Goal: Entertainment & Leisure: Consume media (video, audio)

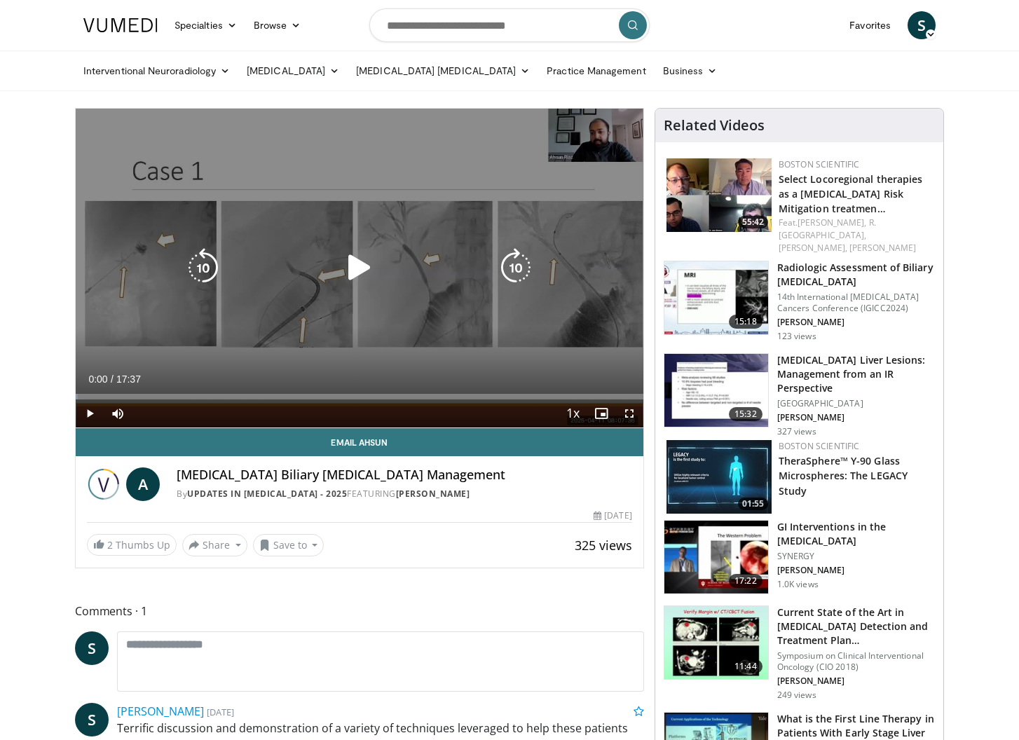
click at [360, 263] on icon "Video Player" at bounding box center [359, 267] width 39 height 39
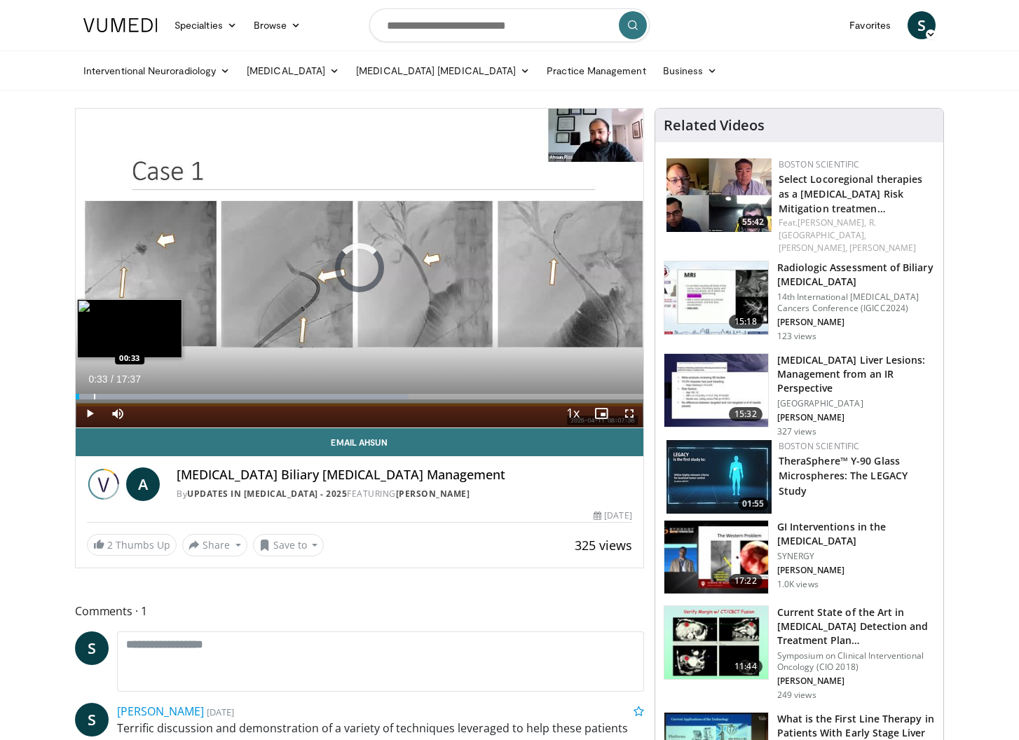
click at [94, 395] on div "Progress Bar" at bounding box center [94, 397] width 1 height 6
click at [97, 395] on div "Progress Bar" at bounding box center [97, 397] width 1 height 6
click at [110, 395] on div "Progress Bar" at bounding box center [110, 397] width 1 height 6
click at [123, 397] on div "Progress Bar" at bounding box center [122, 397] width 1 height 6
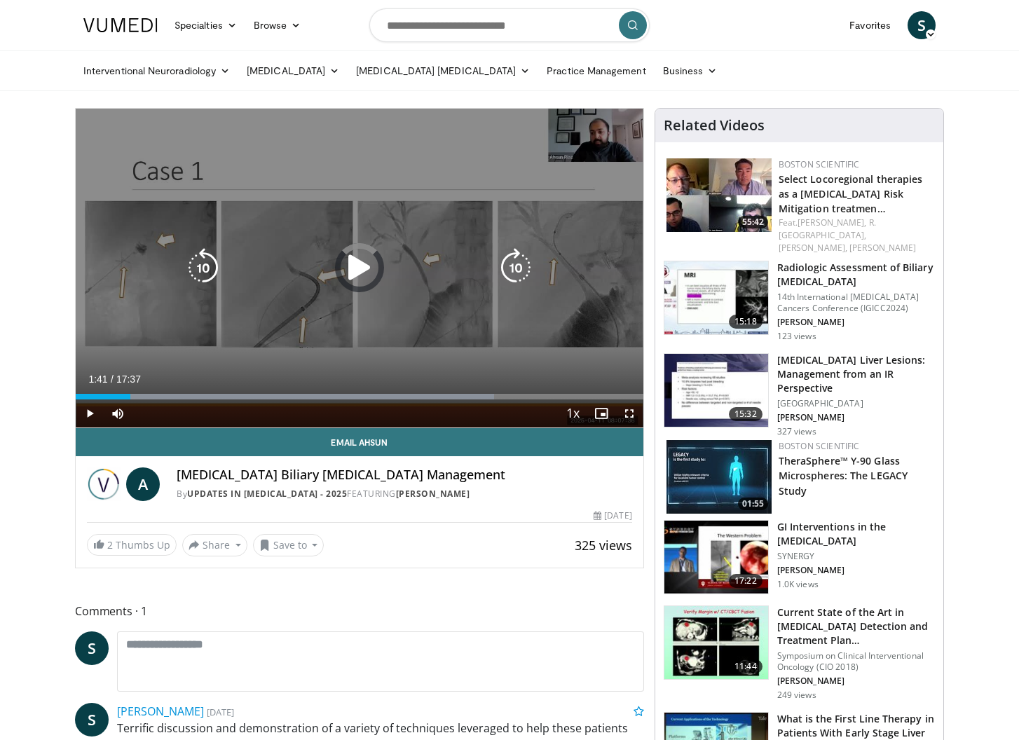
click at [130, 397] on div "Progress Bar" at bounding box center [294, 397] width 400 height 6
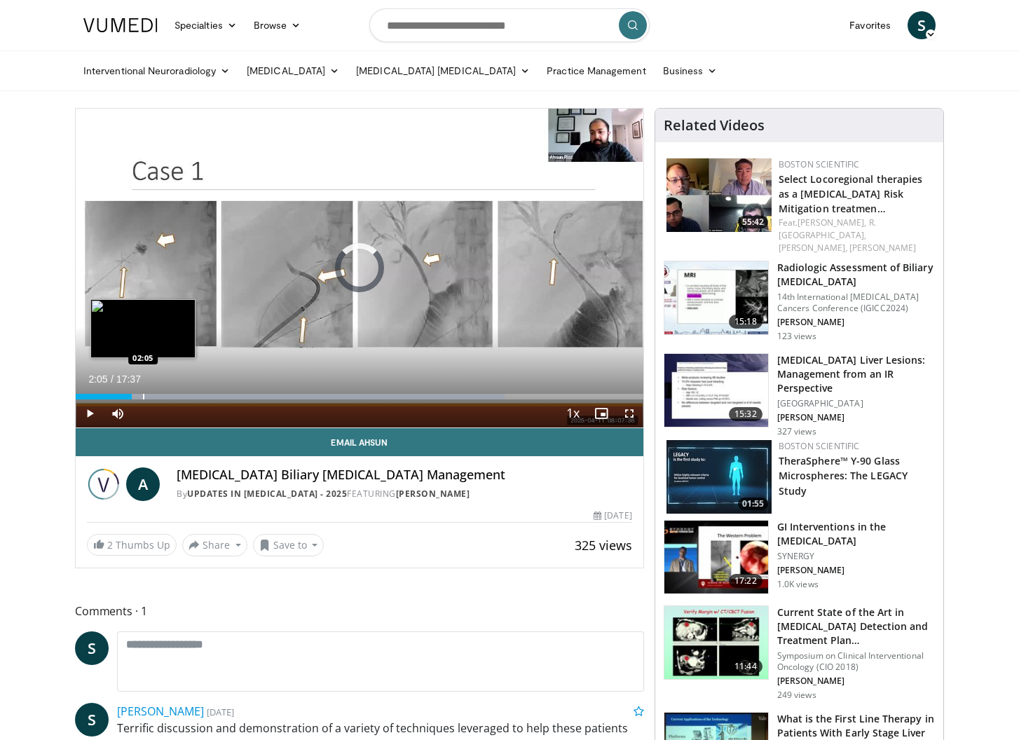
click at [143, 397] on div "Progress Bar" at bounding box center [143, 397] width 1 height 6
click at [147, 397] on div "Progress Bar" at bounding box center [147, 397] width 1 height 6
click at [161, 398] on div "Progress Bar" at bounding box center [161, 397] width 1 height 6
click at [179, 398] on div "Progress Bar" at bounding box center [179, 397] width 1 height 6
click at [190, 398] on div "Progress Bar" at bounding box center [189, 397] width 1 height 6
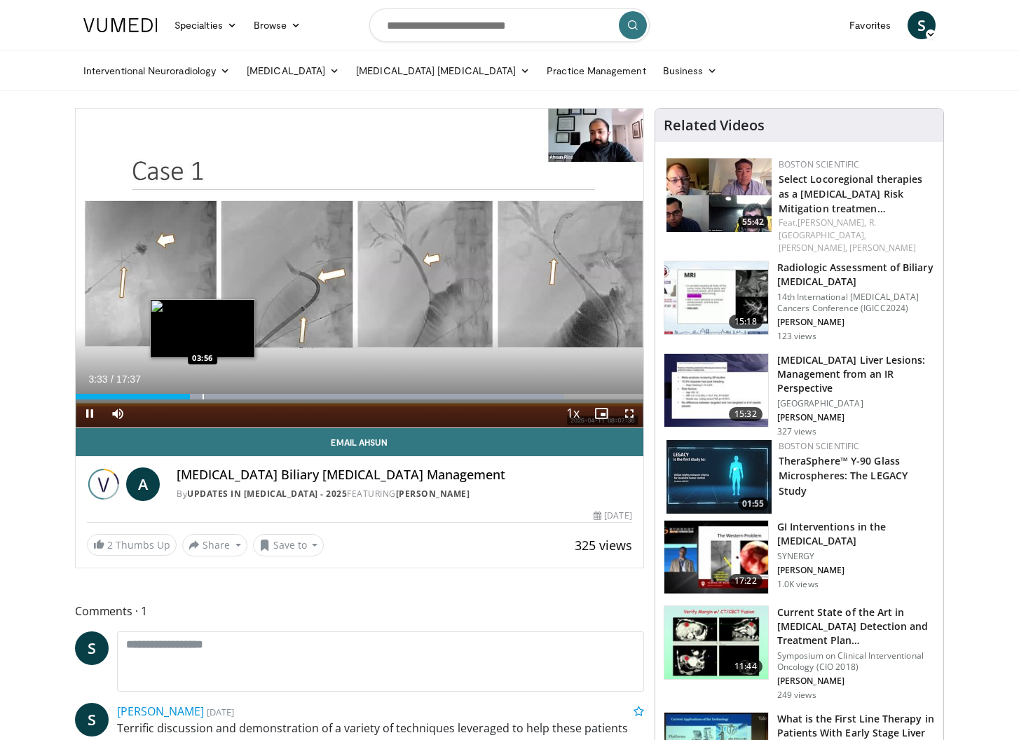
click at [203, 398] on div "Progress Bar" at bounding box center [203, 397] width 1 height 6
click at [218, 399] on div "Progress Bar" at bounding box center [218, 397] width 1 height 6
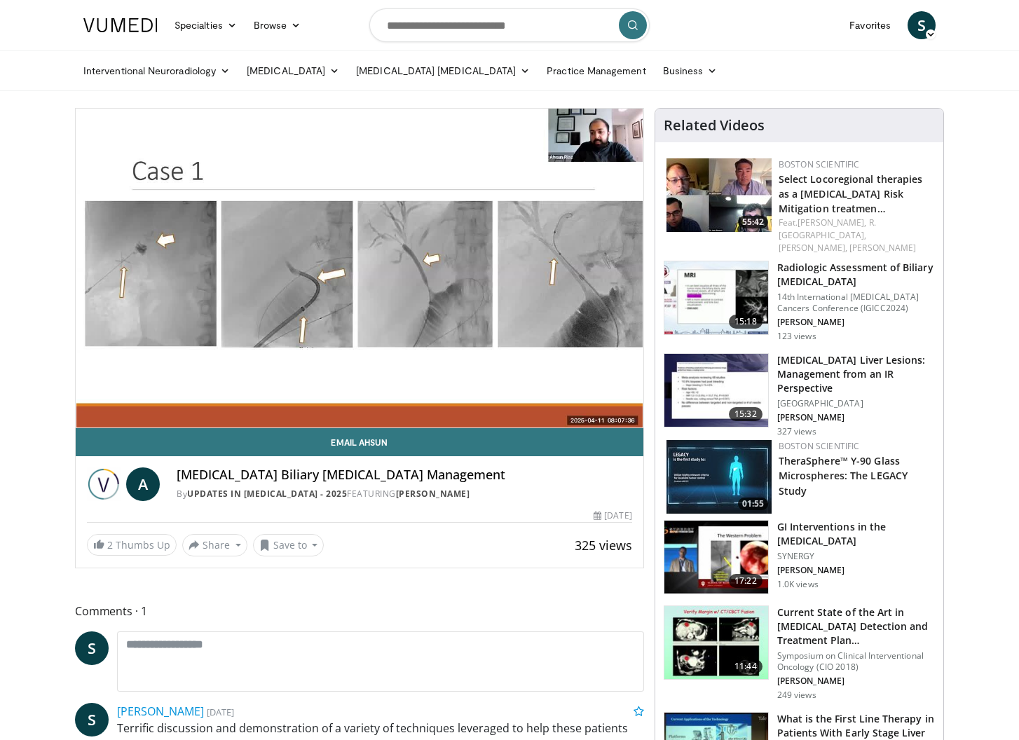
click at [241, 400] on video-js "**********" at bounding box center [360, 269] width 568 height 320
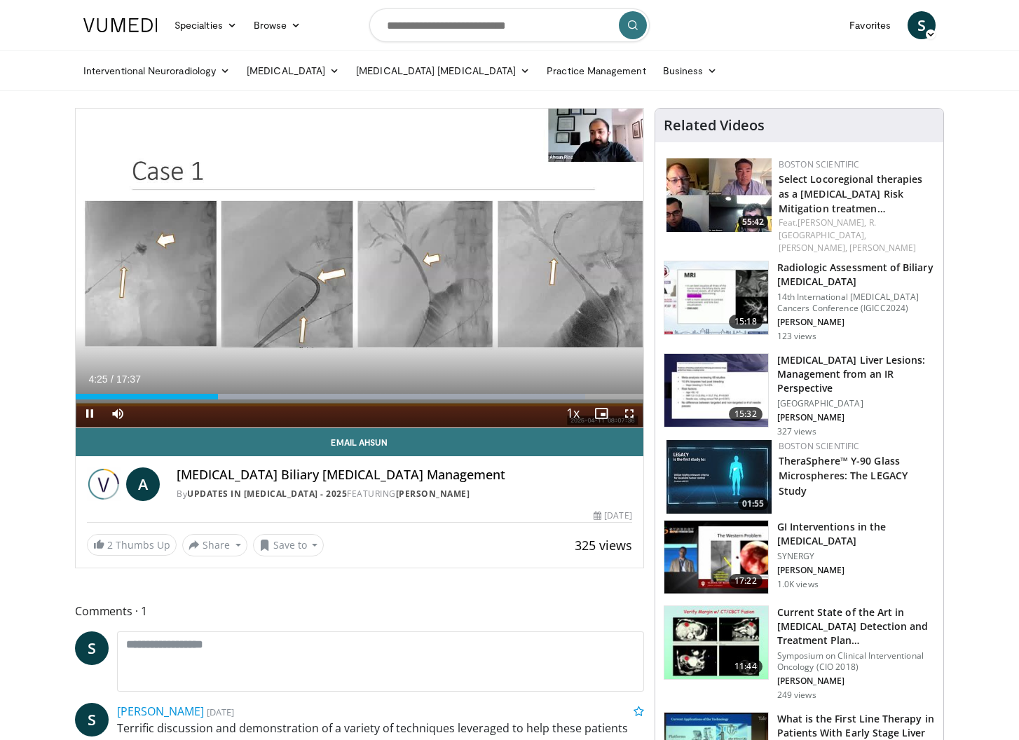
click at [264, 400] on div "Current Time 4:25 / Duration 17:37 Pause Skip Backward Skip Forward Mute Loaded…" at bounding box center [360, 414] width 568 height 28
click at [263, 398] on div "Progress Bar" at bounding box center [385, 397] width 399 height 6
click at [286, 400] on div "Current Time 5:48 / Duration 17:37 Pause Skip Backward Skip Forward Mute Loaded…" at bounding box center [360, 414] width 568 height 28
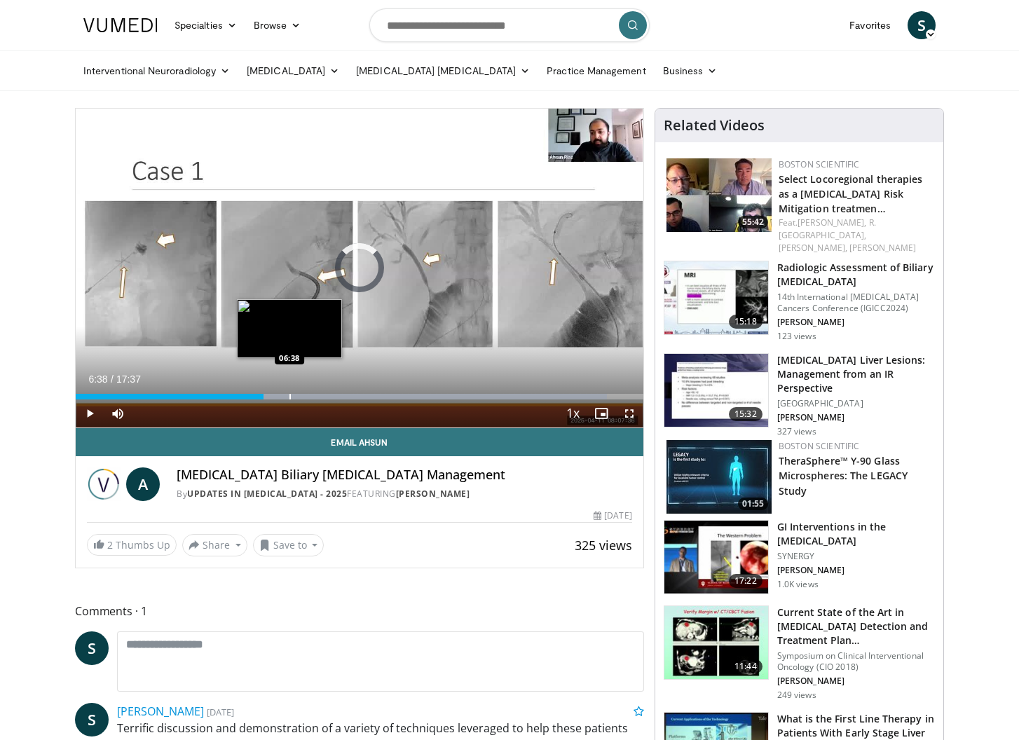
click at [289, 398] on div "Progress Bar" at bounding box center [289, 397] width 1 height 6
click at [304, 397] on div "Progress Bar" at bounding box center [304, 397] width 1 height 6
click at [329, 396] on div "Progress Bar" at bounding box center [329, 397] width 1 height 6
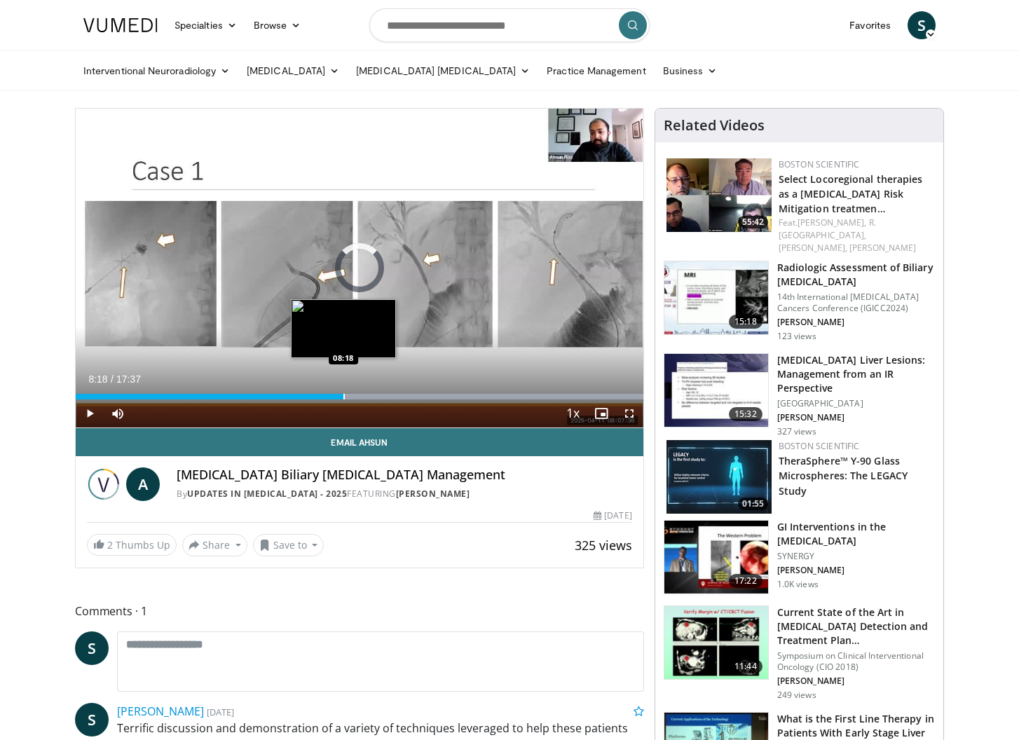
click at [343, 395] on div "Progress Bar" at bounding box center [343, 397] width 1 height 6
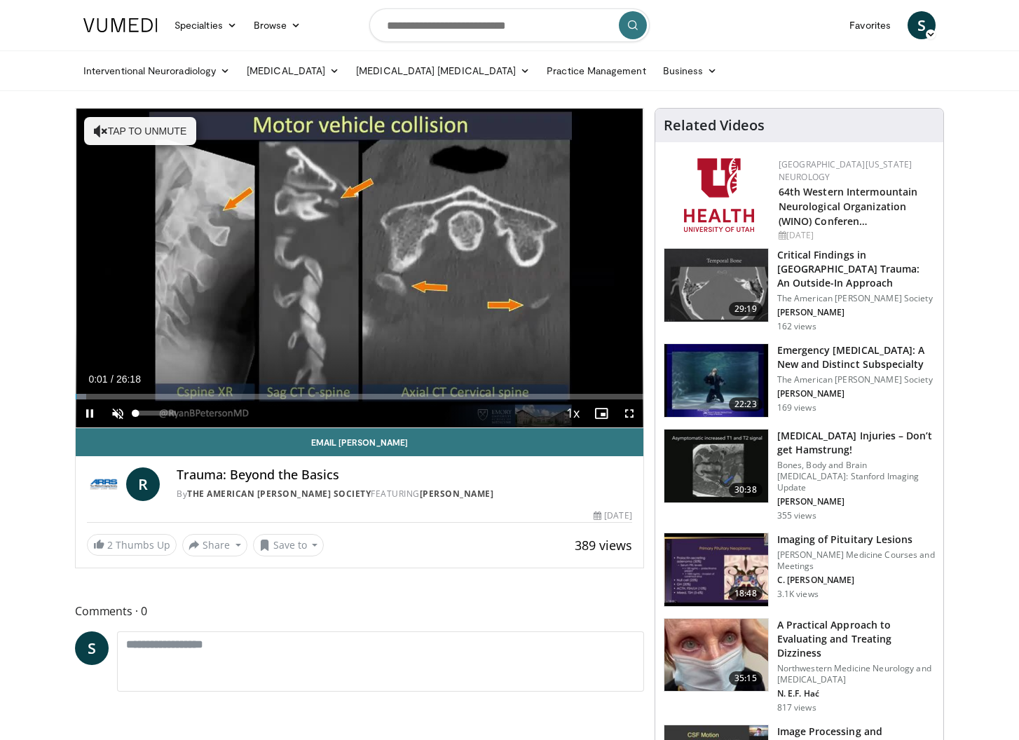
click at [123, 413] on span "Video Player" at bounding box center [118, 414] width 28 height 28
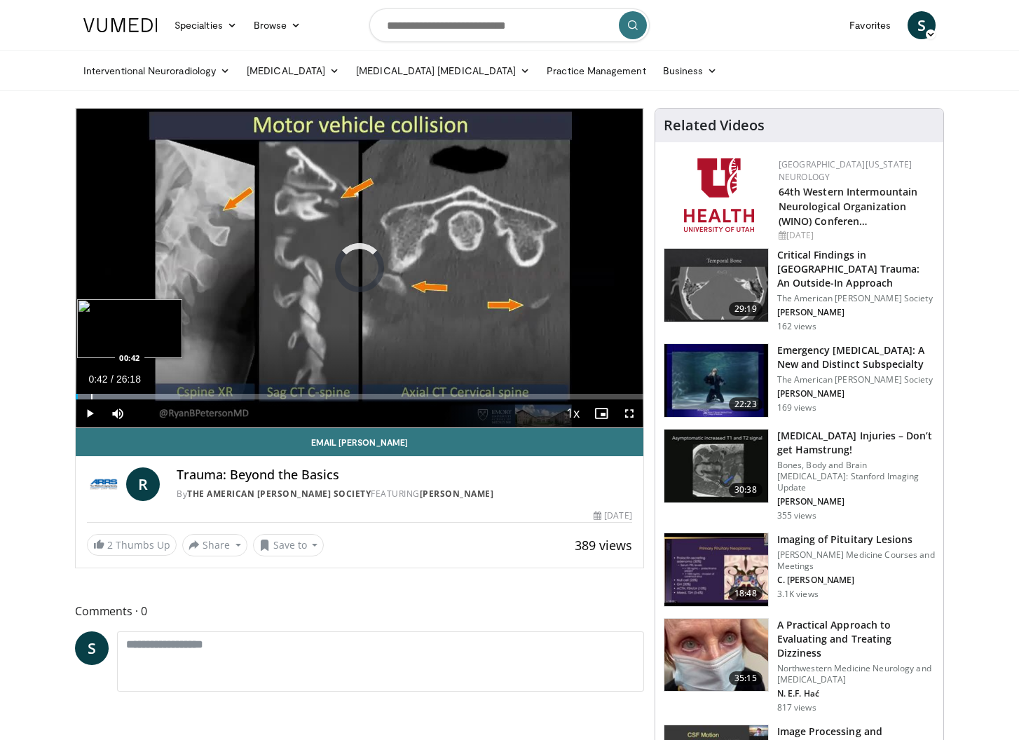
click at [91, 394] on div "Progress Bar" at bounding box center [91, 397] width 1 height 6
click at [105, 394] on div "Progress Bar" at bounding box center [105, 397] width 1 height 6
click at [125, 394] on div "Progress Bar" at bounding box center [125, 397] width 1 height 6
click at [157, 394] on div "Progress Bar" at bounding box center [157, 397] width 1 height 6
drag, startPoint x: 192, startPoint y: 392, endPoint x: 207, endPoint y: 390, distance: 14.9
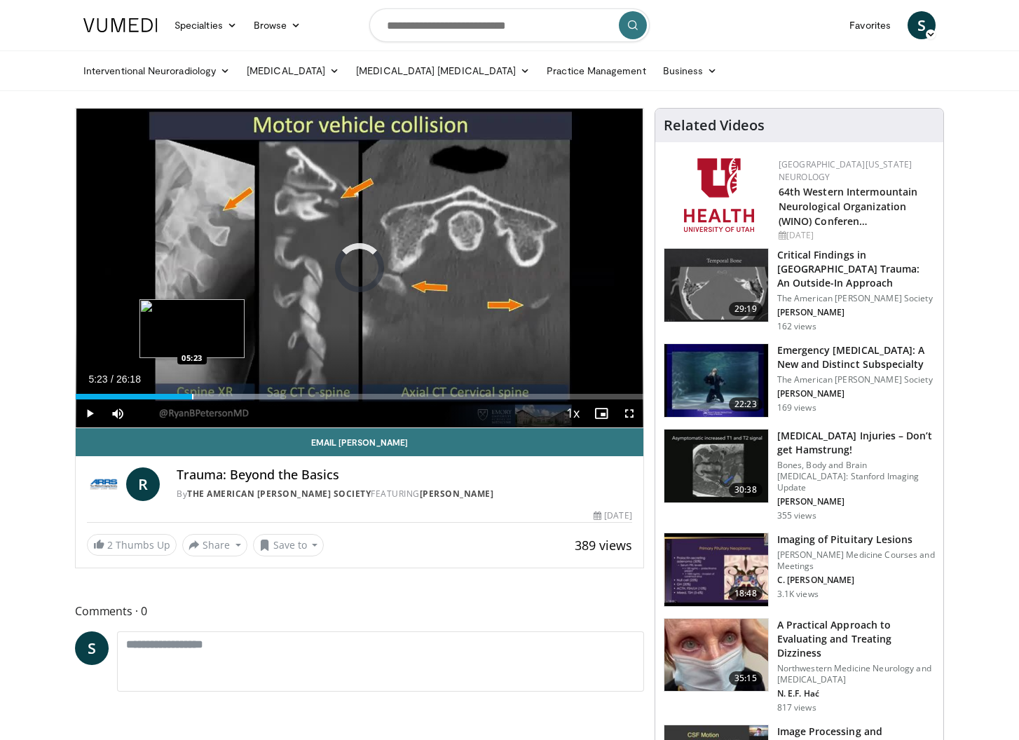
click at [192, 392] on div "Loaded : 36.73% 05:23 05:23" at bounding box center [360, 392] width 568 height 13
click at [252, 390] on div "Loaded : 39.90% 05:23 08:11" at bounding box center [360, 392] width 568 height 13
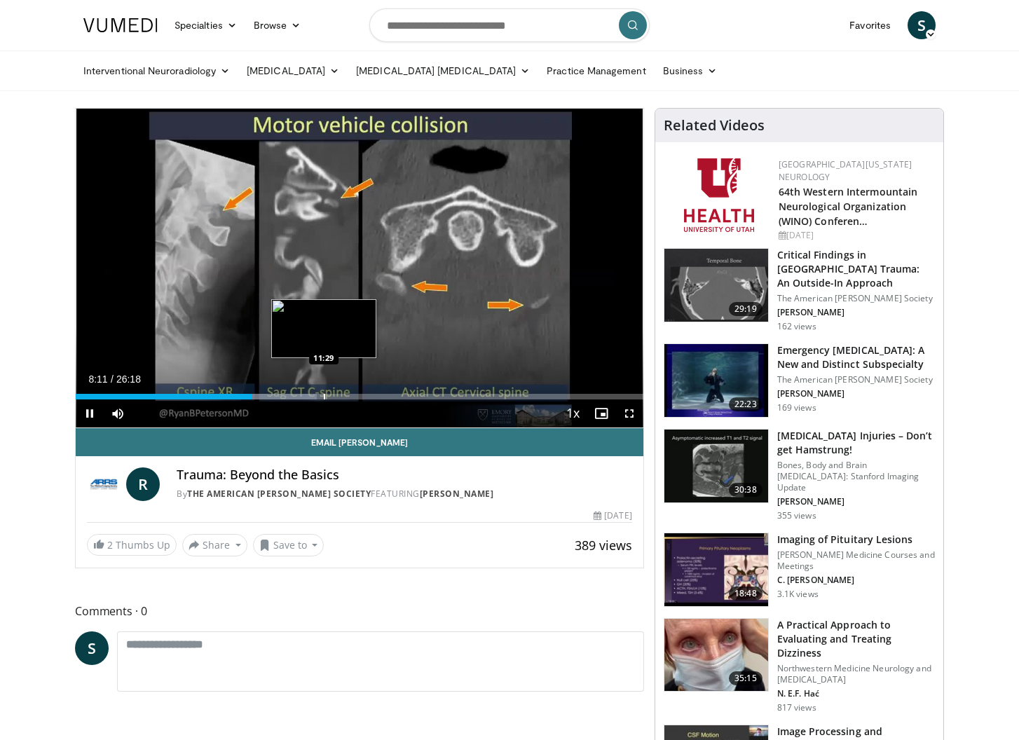
click at [325, 394] on div "Progress Bar" at bounding box center [324, 397] width 1 height 6
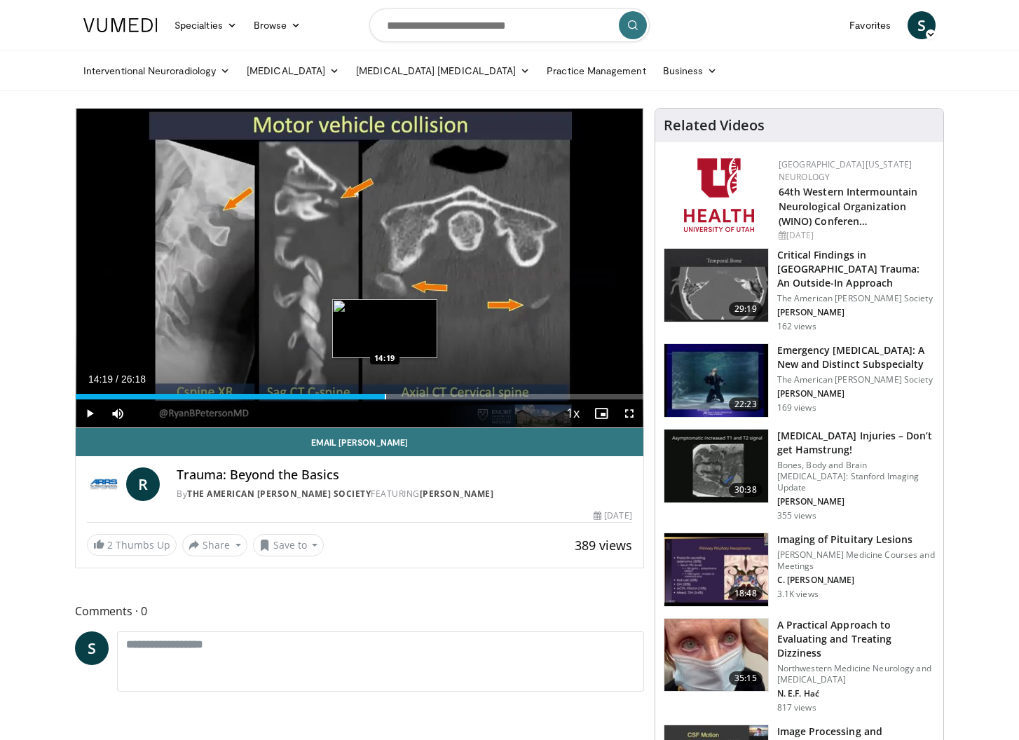
click at [385, 393] on div "Loaded : 46.87% 11:32 14:19" at bounding box center [360, 392] width 568 height 13
click at [438, 392] on div "Loaded : 56.37% 14:20 16:49" at bounding box center [360, 392] width 568 height 13
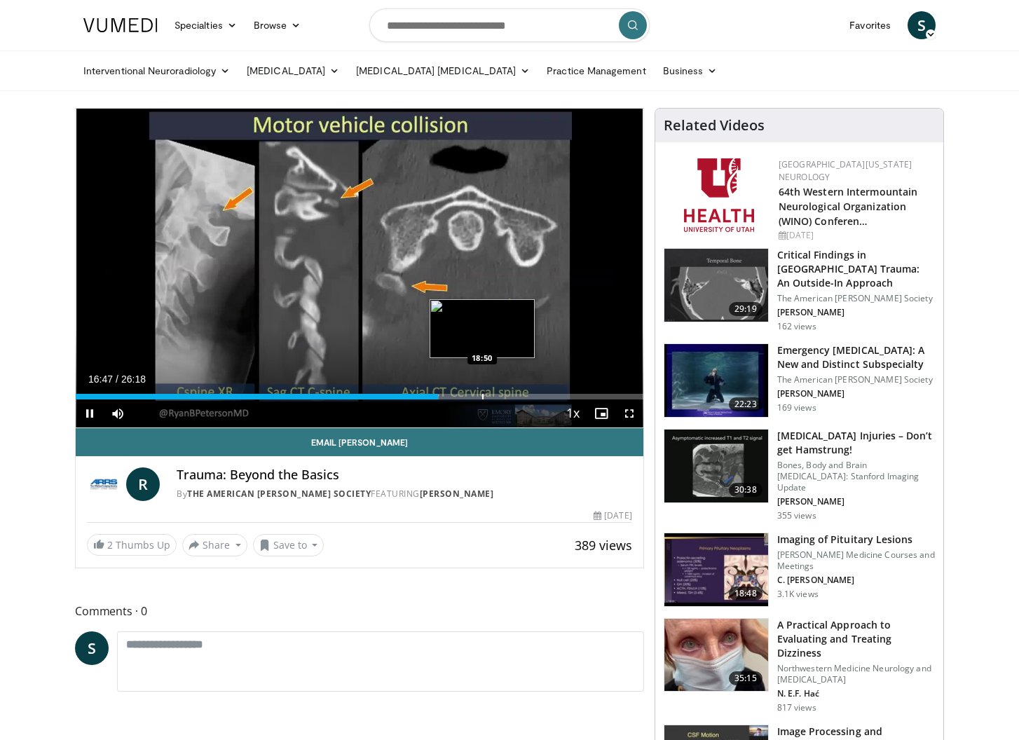
click at [482, 392] on div "Loaded : 63.97% 16:47 18:50" at bounding box center [360, 392] width 568 height 13
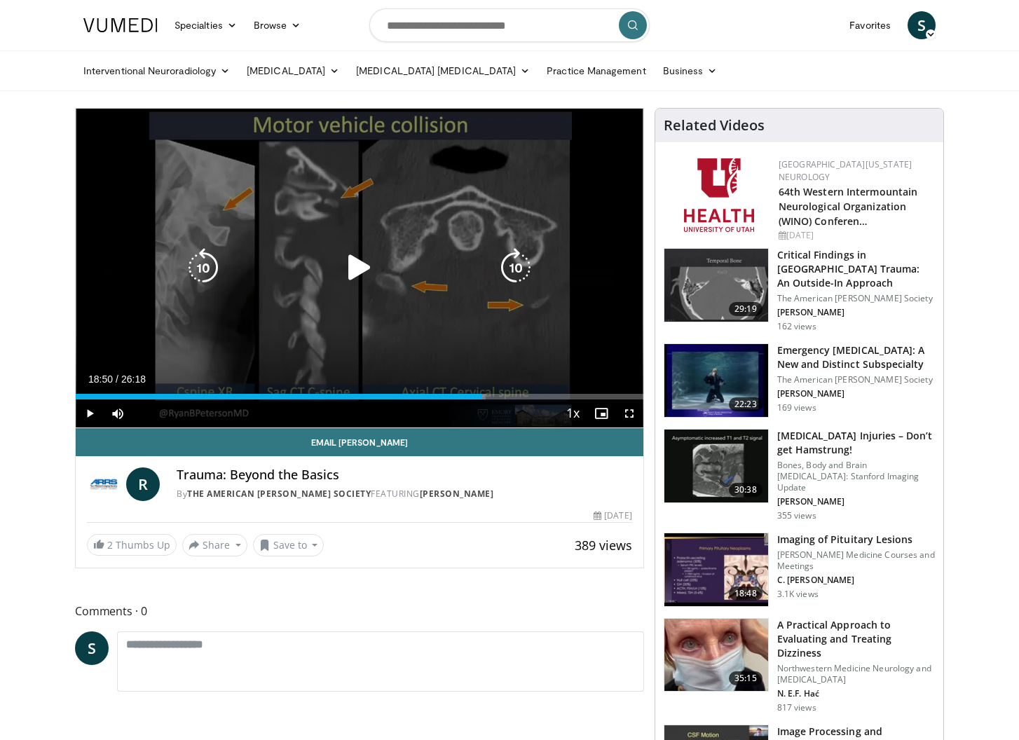
drag, startPoint x: 527, startPoint y: 395, endPoint x: 506, endPoint y: 381, distance: 25.7
click at [515, 388] on div "Loaded : 72.21% 18:50 20:55" at bounding box center [360, 392] width 568 height 13
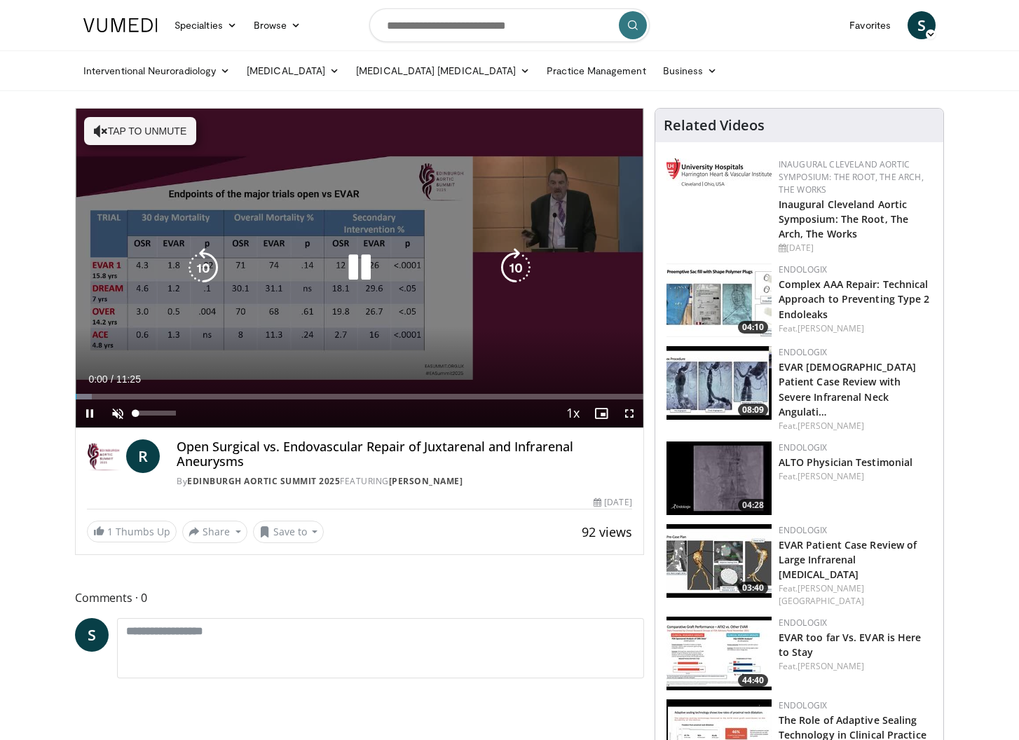
click at [117, 413] on span "Video Player" at bounding box center [118, 414] width 28 height 28
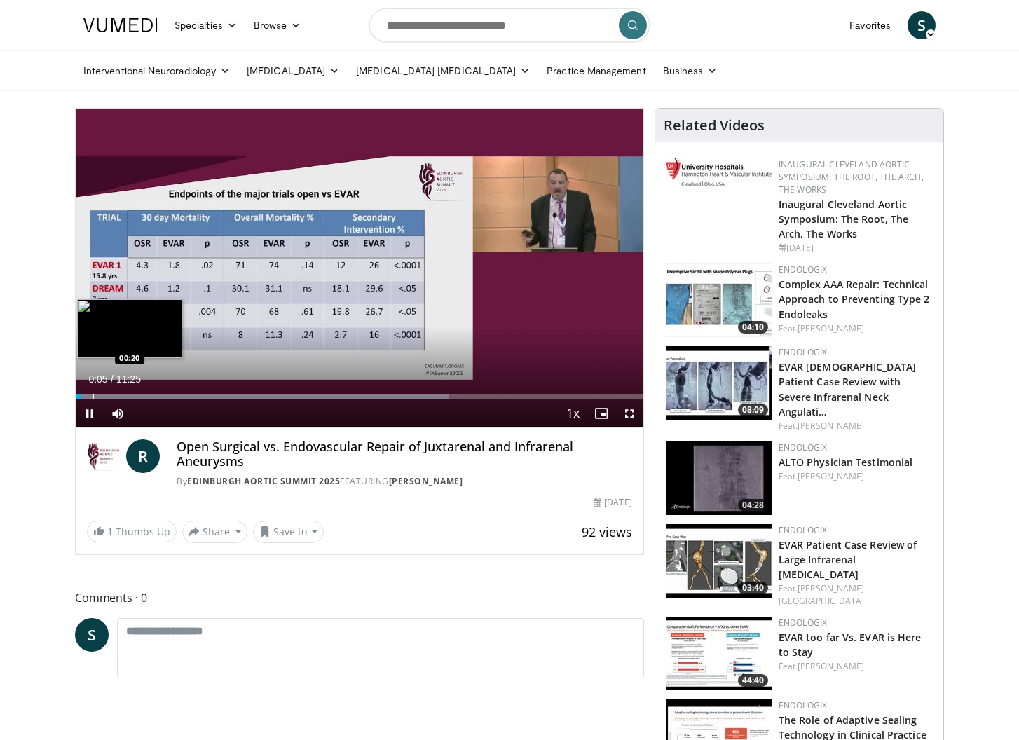
click at [93, 396] on div "Progress Bar" at bounding box center [93, 397] width 1 height 6
click at [112, 397] on div "Progress Bar" at bounding box center [112, 397] width 1 height 6
click at [126, 397] on div "Progress Bar" at bounding box center [126, 397] width 1 height 6
click at [142, 397] on div "Progress Bar" at bounding box center [142, 397] width 1 height 6
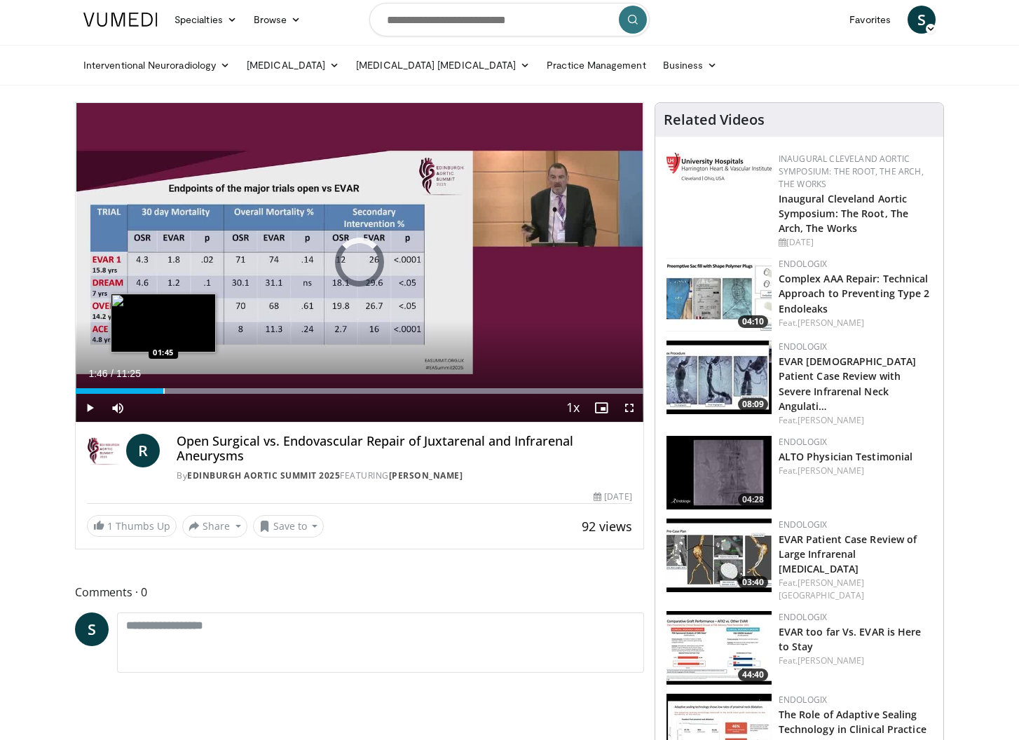
click at [163, 397] on div "Current Time 1:46 / Duration 11:25 Play Skip Backward Skip Forward Mute Loaded …" at bounding box center [360, 408] width 568 height 28
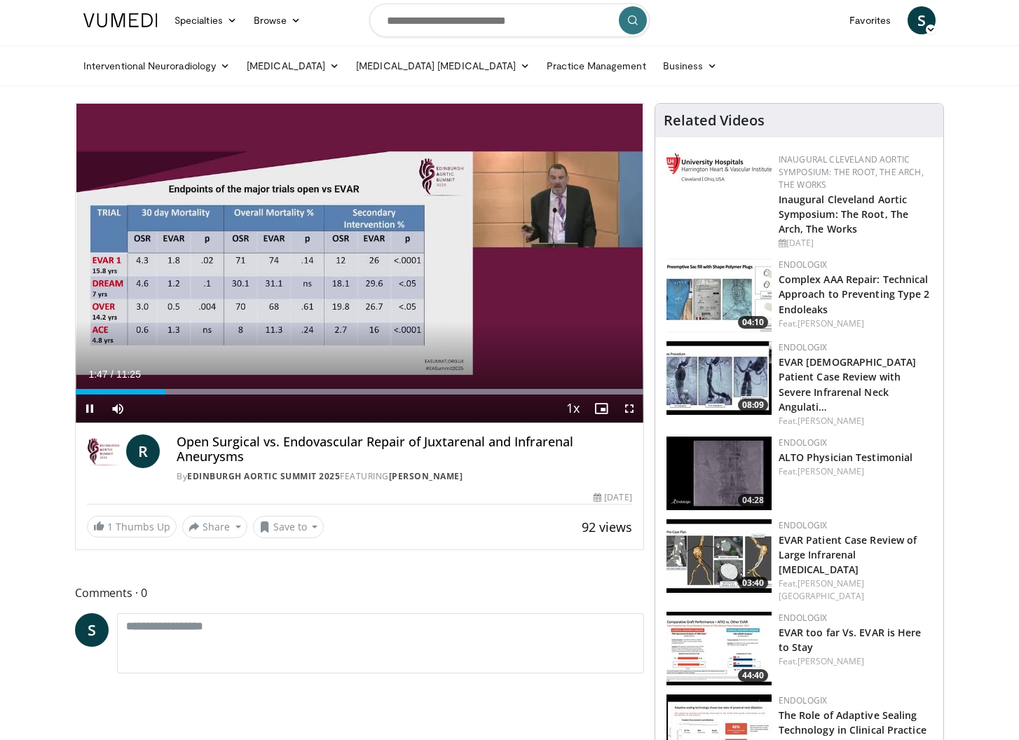
scroll to position [4, 0]
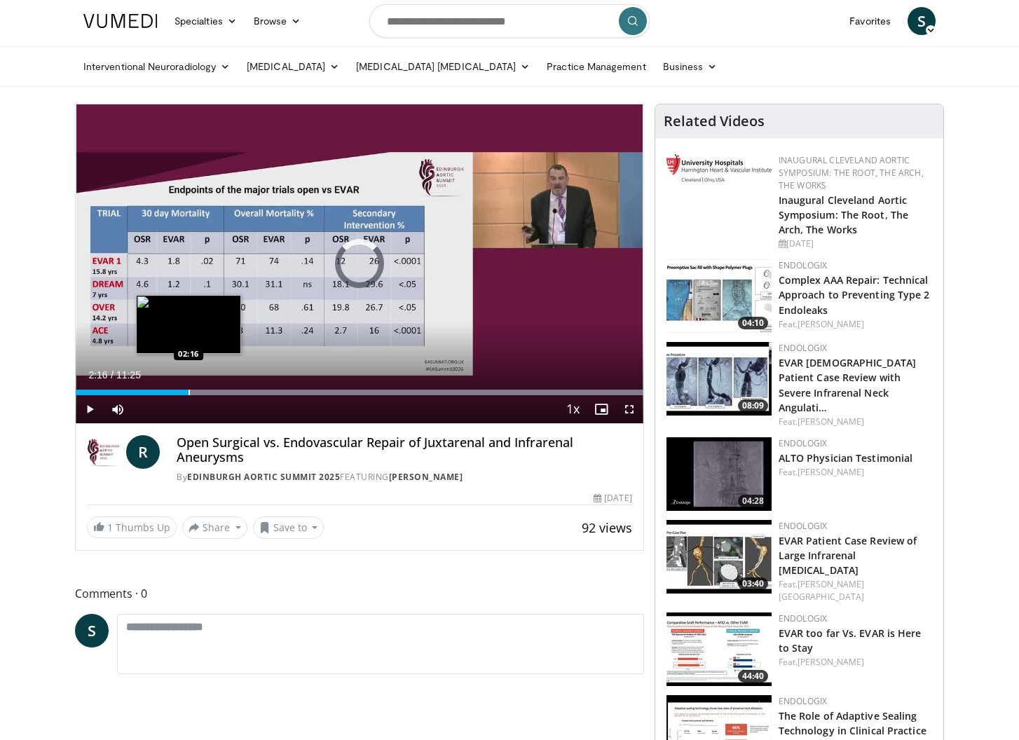
click at [189, 393] on div "Progress Bar" at bounding box center [189, 393] width 1 height 6
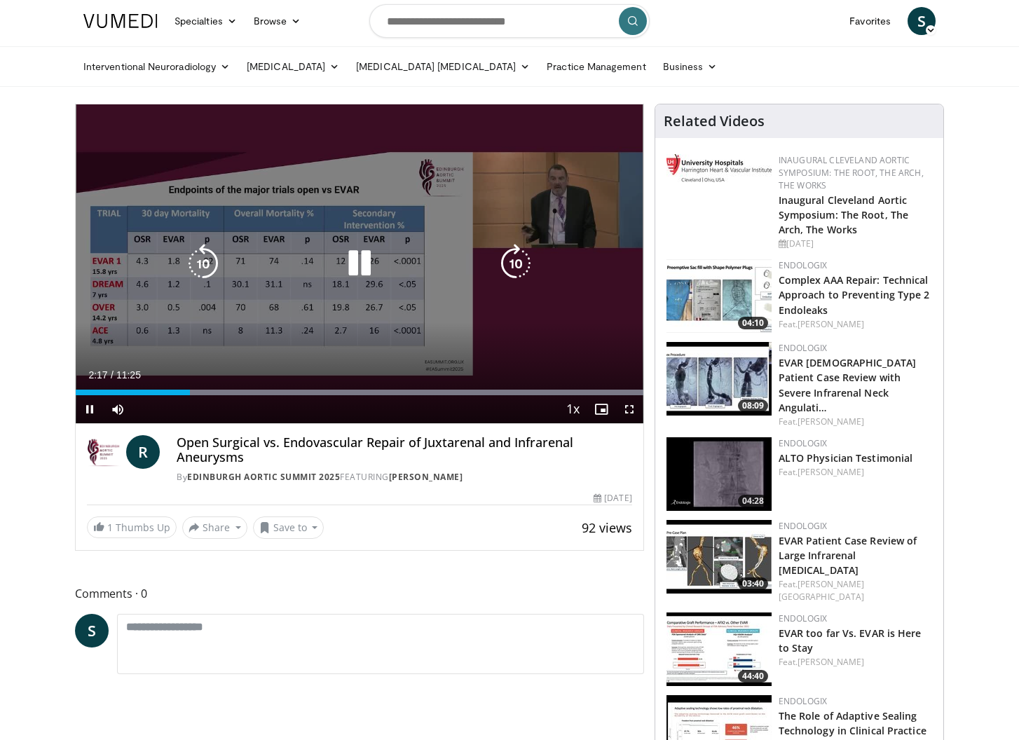
click at [204, 393] on video-js "**********" at bounding box center [360, 264] width 568 height 320
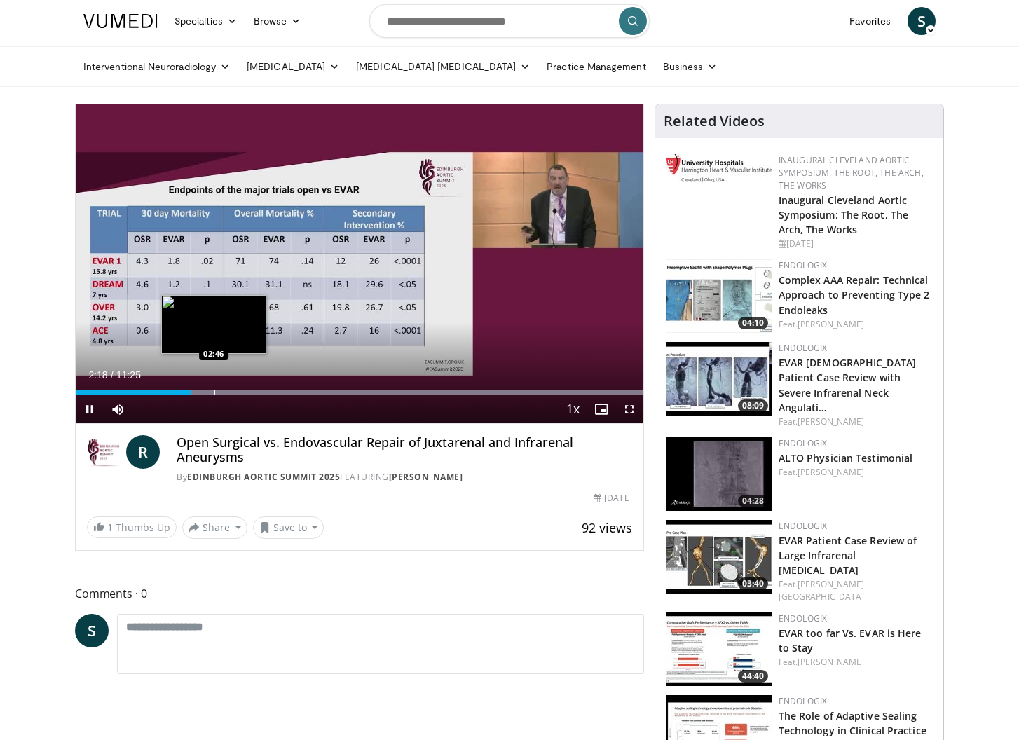
click at [214, 391] on div "Progress Bar" at bounding box center [214, 393] width 1 height 6
click at [239, 390] on div "Progress Bar" at bounding box center [239, 393] width 1 height 6
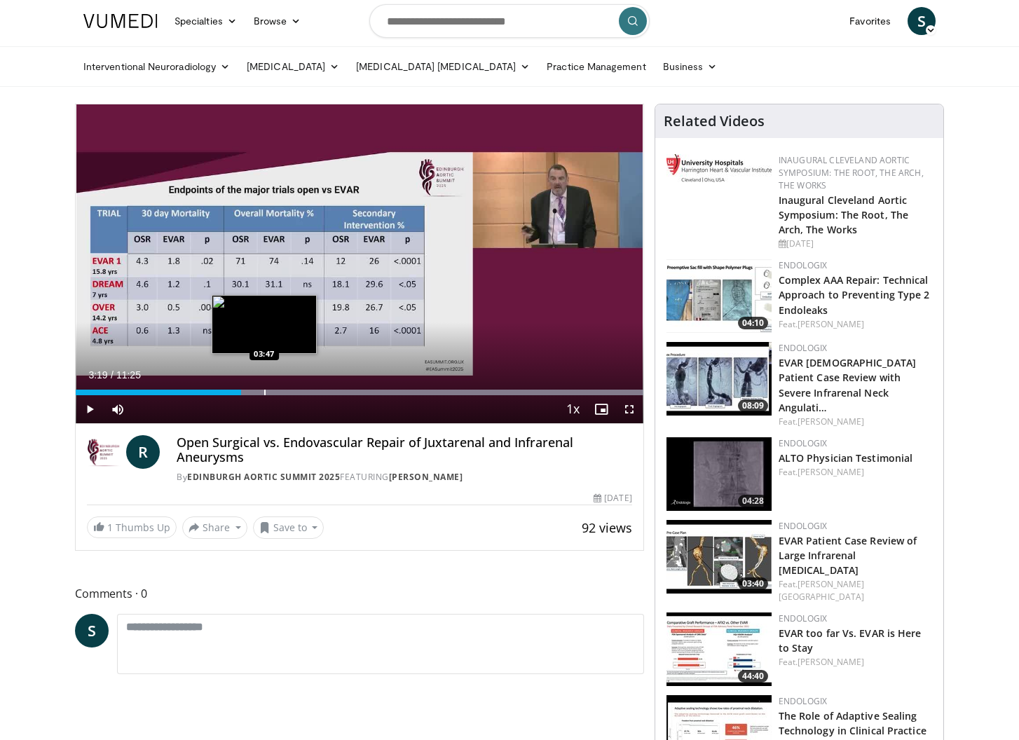
click at [265, 393] on div "Progress Bar" at bounding box center [264, 393] width 1 height 6
click at [282, 393] on div "Progress Bar" at bounding box center [282, 393] width 1 height 6
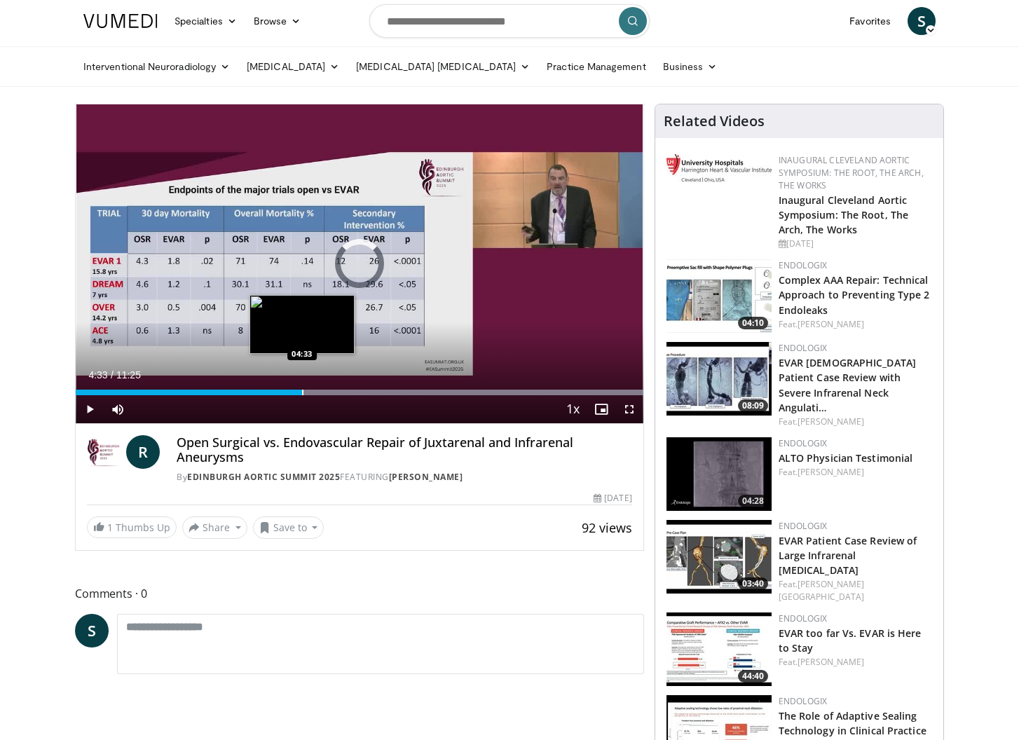
click at [302, 393] on div "Progress Bar" at bounding box center [302, 393] width 1 height 6
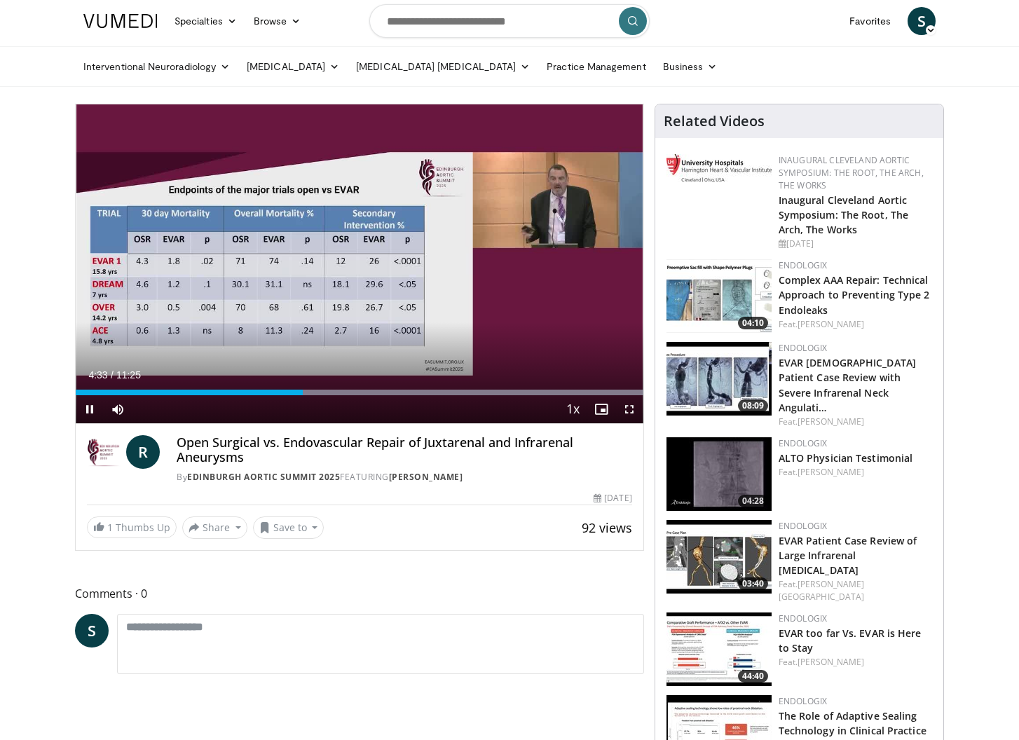
click at [343, 397] on div "Current Time 4:33 / Duration 11:25 Pause Skip Backward Skip Forward Mute Loaded…" at bounding box center [360, 409] width 568 height 28
click at [346, 394] on div "Progress Bar" at bounding box center [346, 393] width 1 height 6
click at [371, 392] on div "Progress Bar" at bounding box center [371, 393] width 1 height 6
click at [404, 391] on div "Progress Bar" at bounding box center [404, 393] width 1 height 6
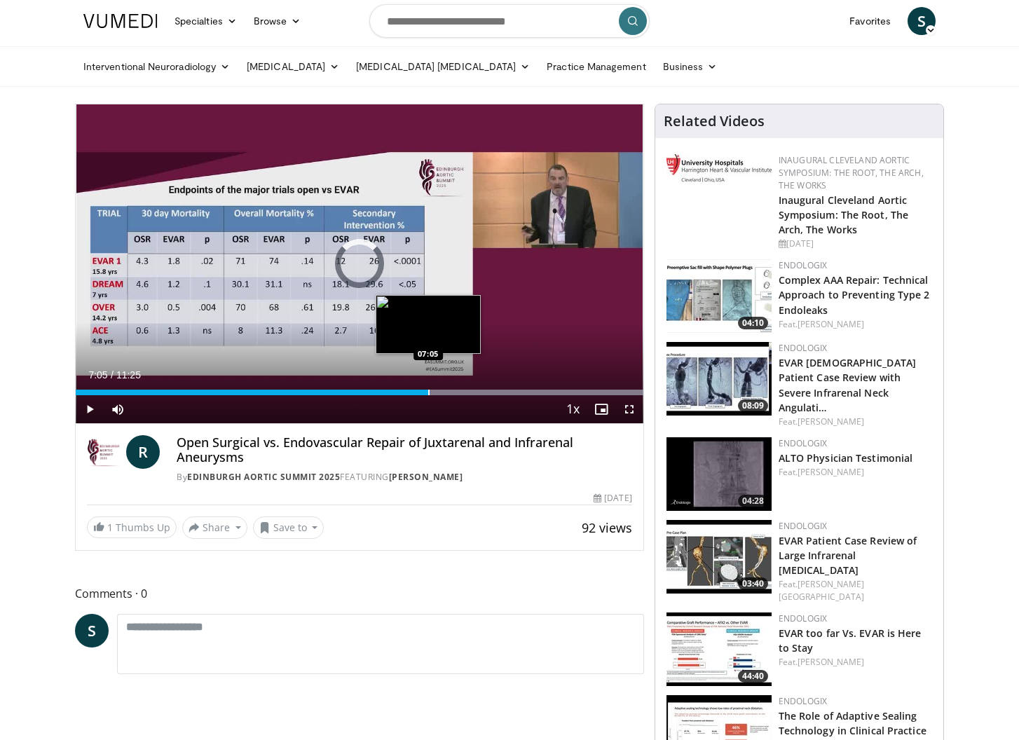
click at [428, 390] on div "Progress Bar" at bounding box center [428, 393] width 1 height 6
click at [458, 390] on div "Progress Bar" at bounding box center [458, 393] width 1 height 6
click at [481, 390] on div "Progress Bar" at bounding box center [481, 393] width 1 height 6
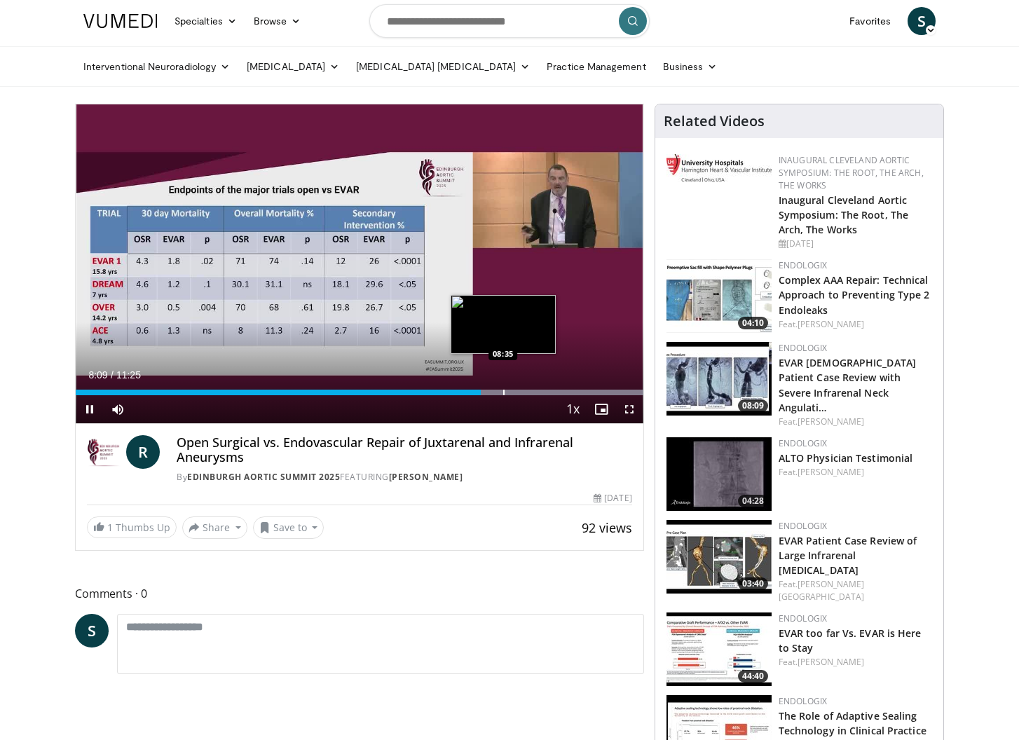
click at [503, 392] on div "Progress Bar" at bounding box center [503, 393] width 1 height 6
click at [528, 395] on div "Progress Bar" at bounding box center [528, 393] width 1 height 6
click at [542, 392] on div "Progress Bar" at bounding box center [542, 393] width 1 height 6
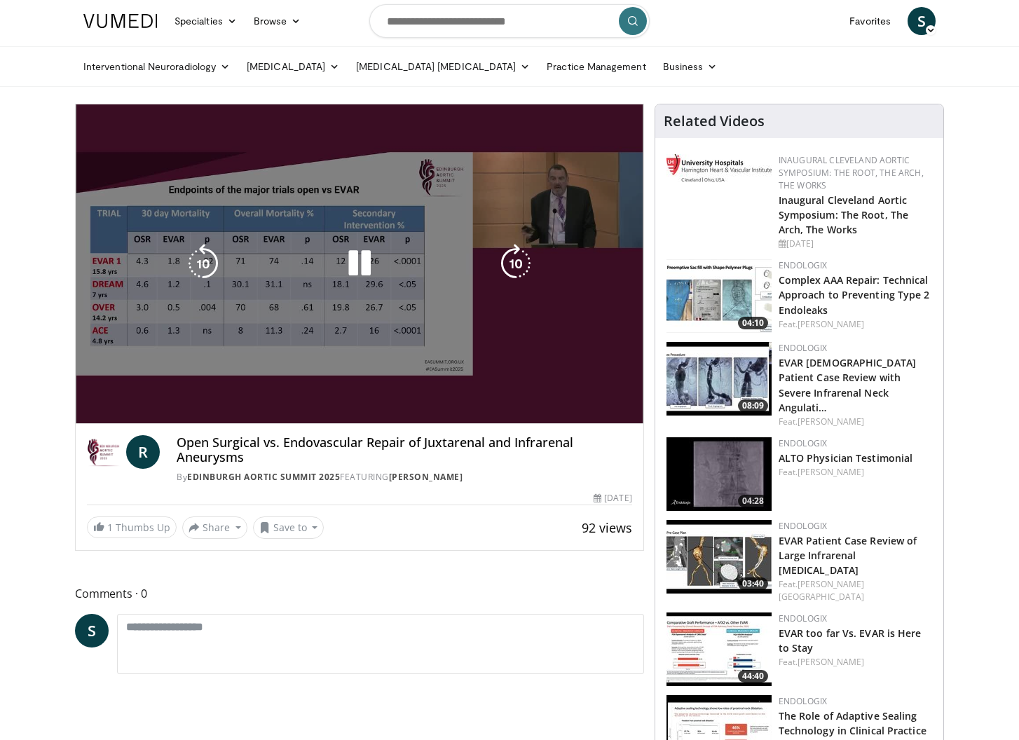
click at [559, 392] on div "10 seconds Tap to unmute" at bounding box center [360, 263] width 568 height 319
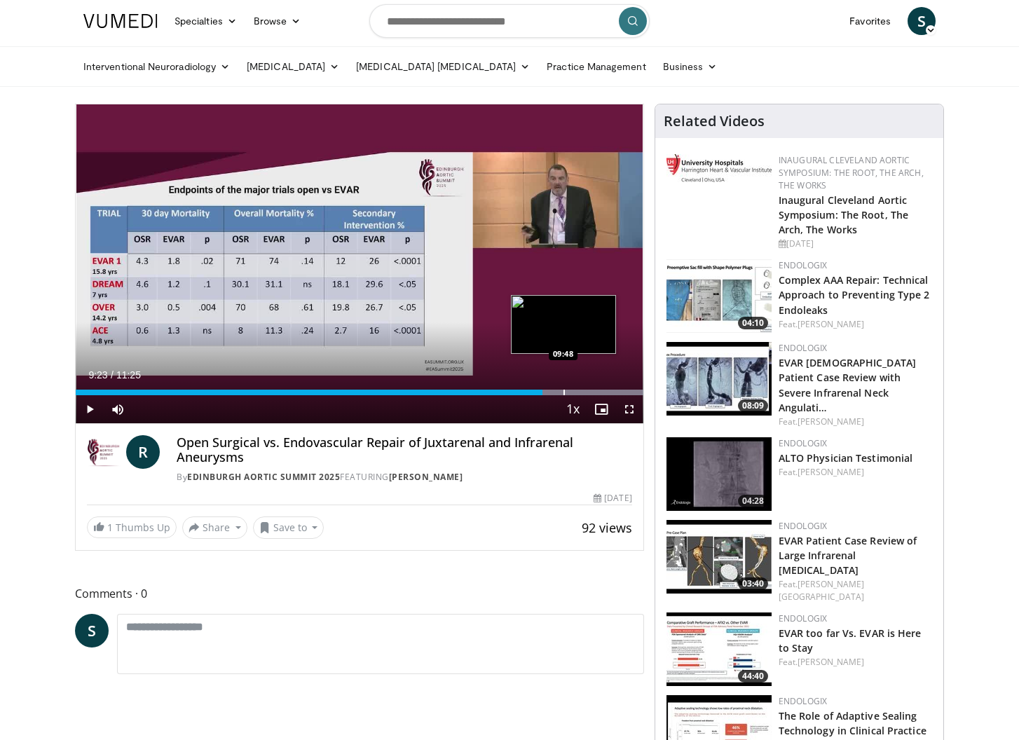
click at [564, 390] on div "Progress Bar" at bounding box center [564, 393] width 1 height 6
click at [575, 390] on div "Progress Bar" at bounding box center [575, 393] width 1 height 6
click at [586, 390] on div "Progress Bar" at bounding box center [586, 393] width 1 height 6
click at [604, 391] on div "Progress Bar" at bounding box center [604, 393] width 1 height 6
click at [611, 391] on div "Progress Bar" at bounding box center [611, 393] width 1 height 6
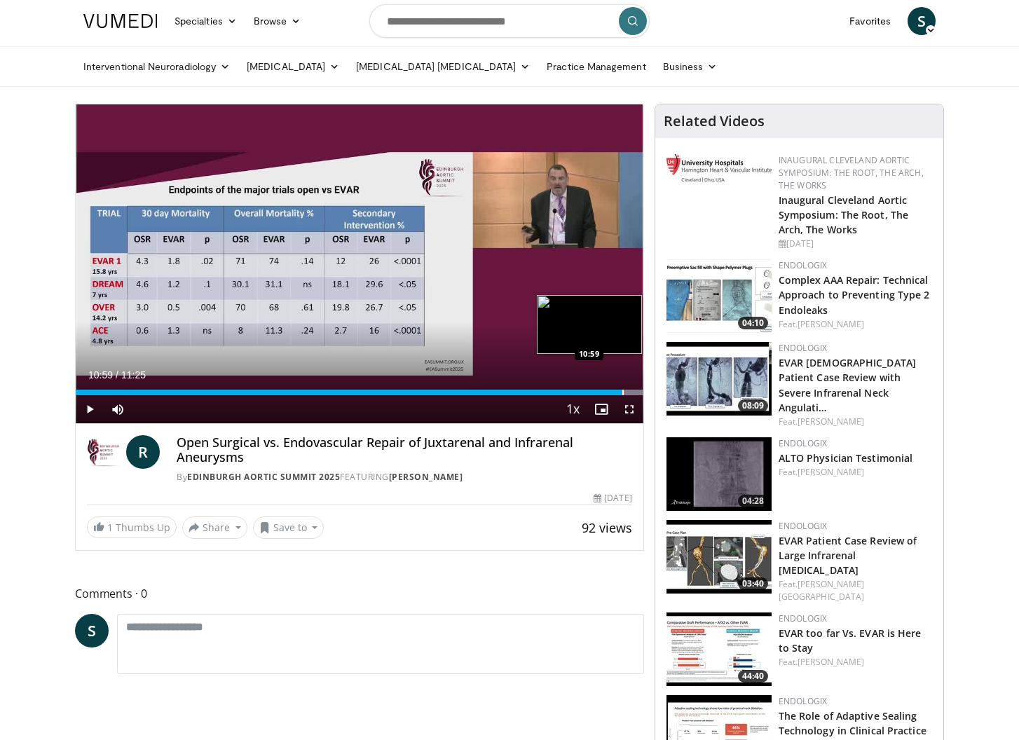
click at [622, 391] on div "Progress Bar" at bounding box center [622, 393] width 1 height 6
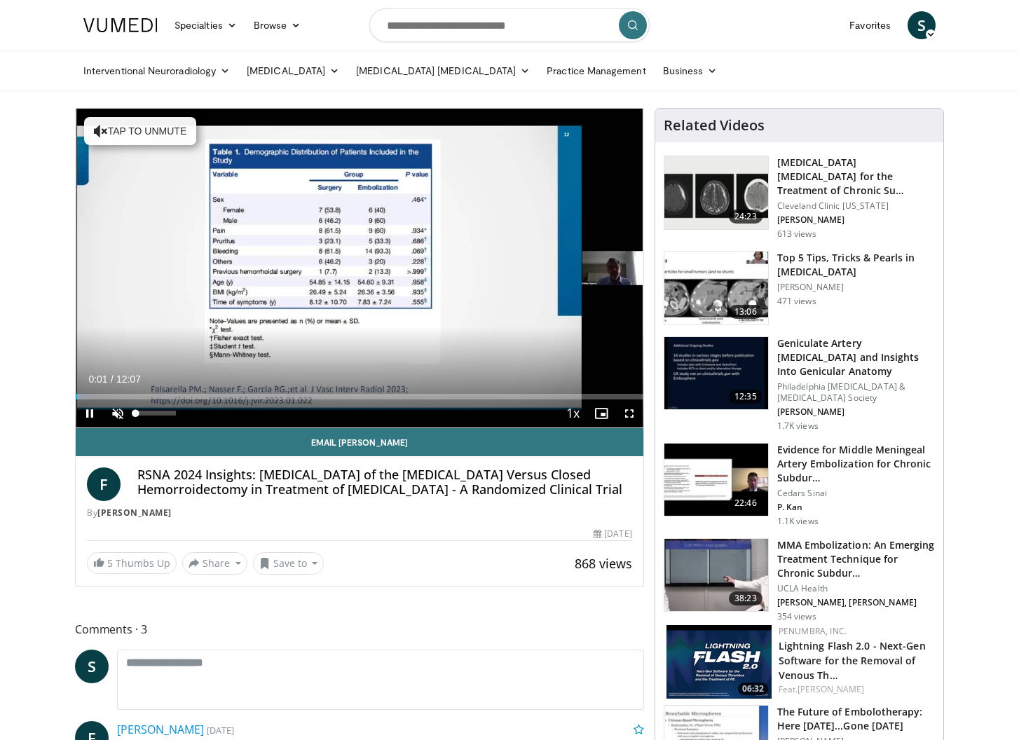
click at [115, 411] on span "Video Player" at bounding box center [118, 414] width 28 height 28
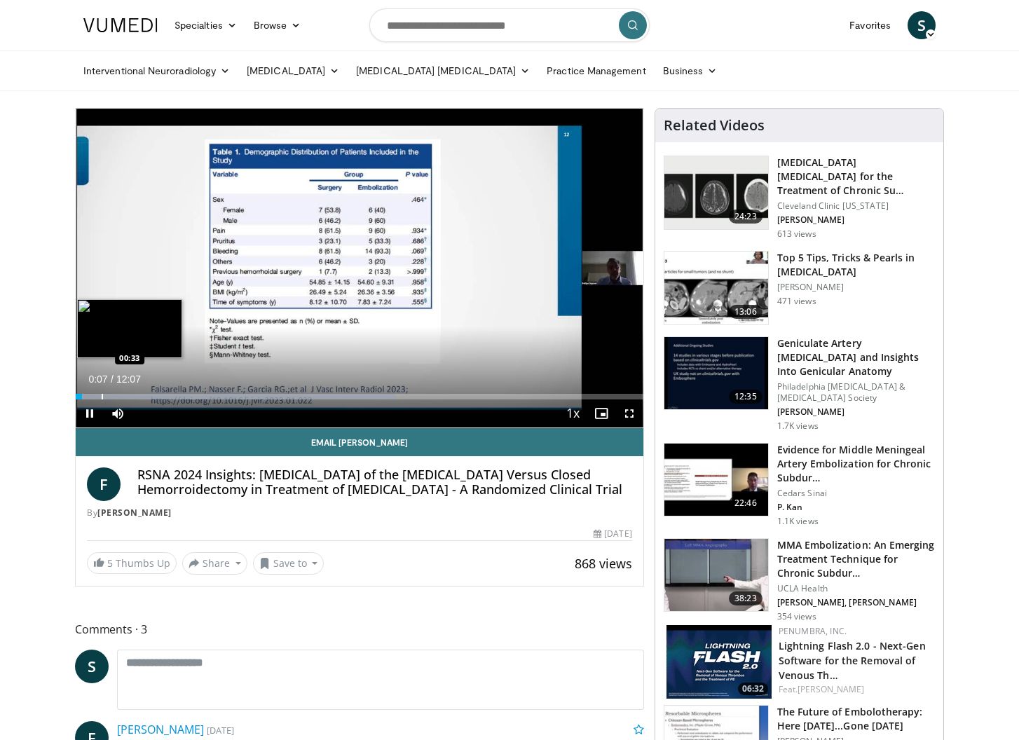
click at [102, 394] on div "Progress Bar" at bounding box center [102, 397] width 1 height 6
click at [137, 395] on div "Progress Bar" at bounding box center [137, 397] width 1 height 6
click at [153, 396] on div "Progress Bar" at bounding box center [153, 397] width 1 height 6
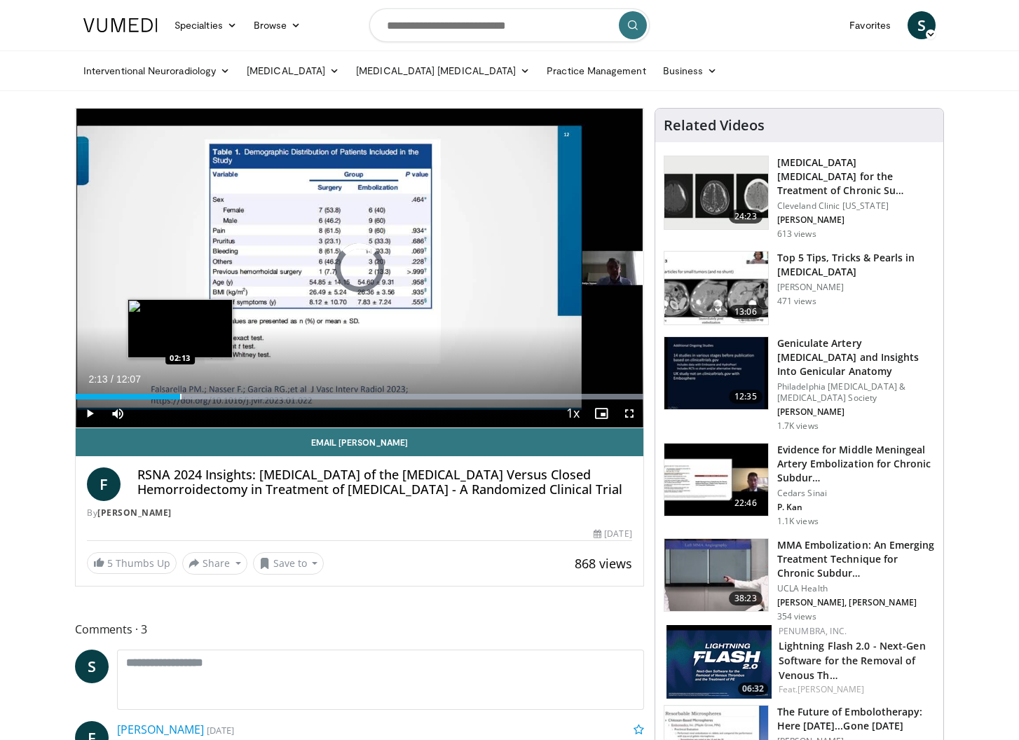
click at [180, 397] on div "Progress Bar" at bounding box center [180, 397] width 1 height 6
click at [216, 397] on div "Progress Bar" at bounding box center [216, 397] width 1 height 6
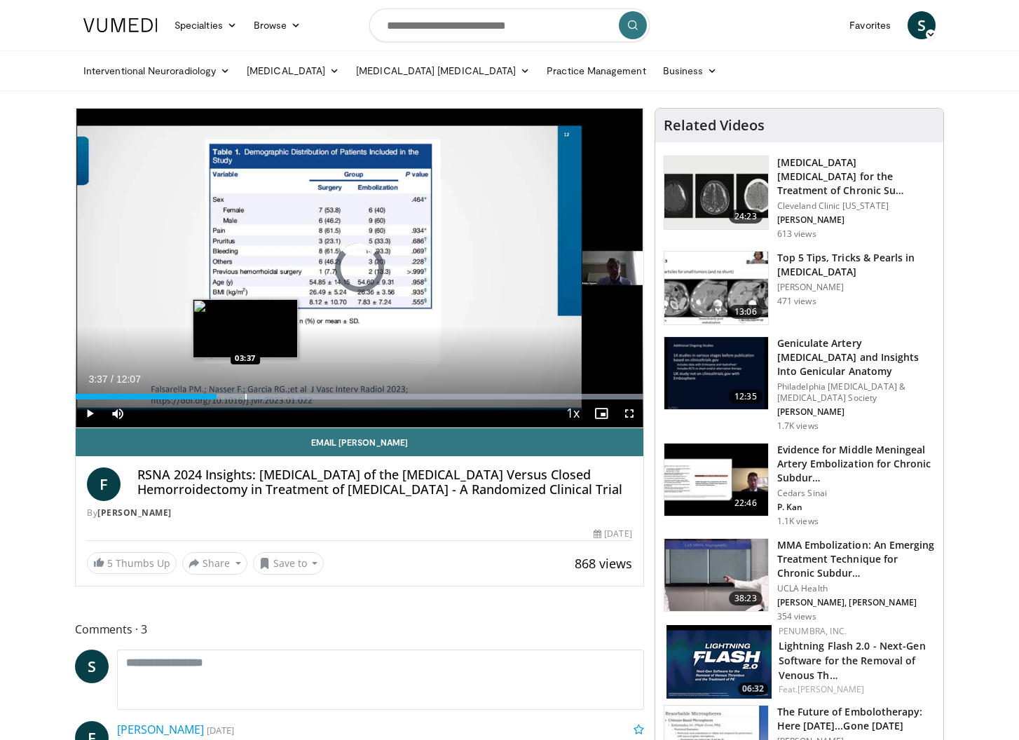
click at [245, 397] on div "Progress Bar" at bounding box center [245, 397] width 1 height 6
click at [269, 397] on div "Progress Bar" at bounding box center [269, 397] width 1 height 6
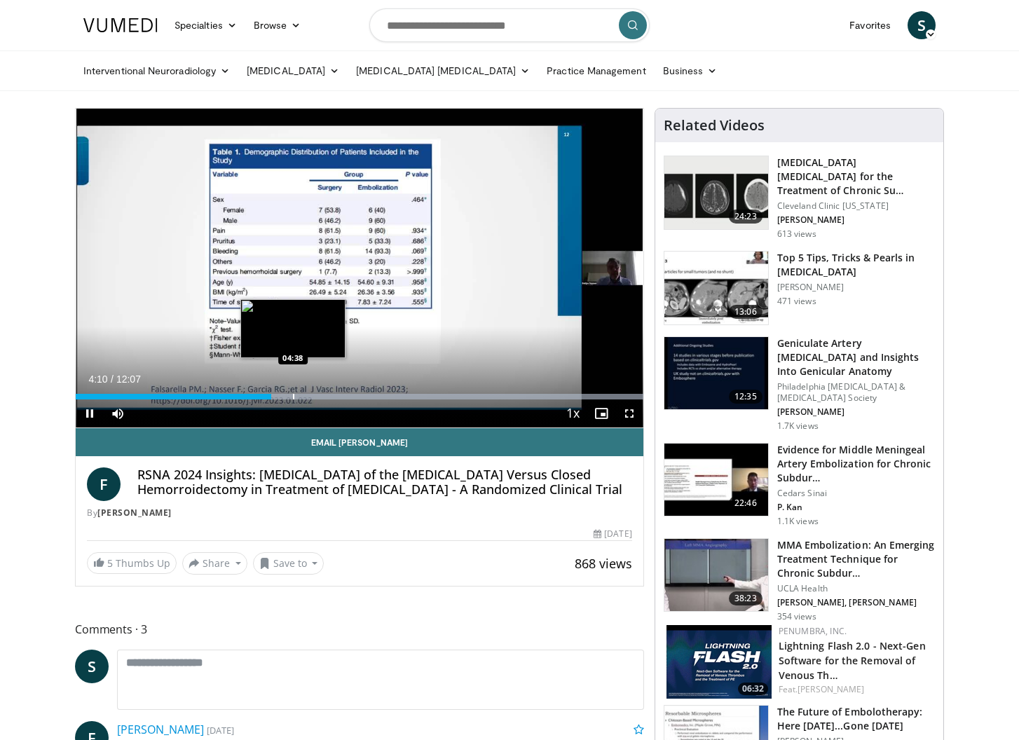
click at [293, 398] on div "Progress Bar" at bounding box center [293, 397] width 1 height 6
click at [324, 395] on div "Progress Bar" at bounding box center [324, 397] width 1 height 6
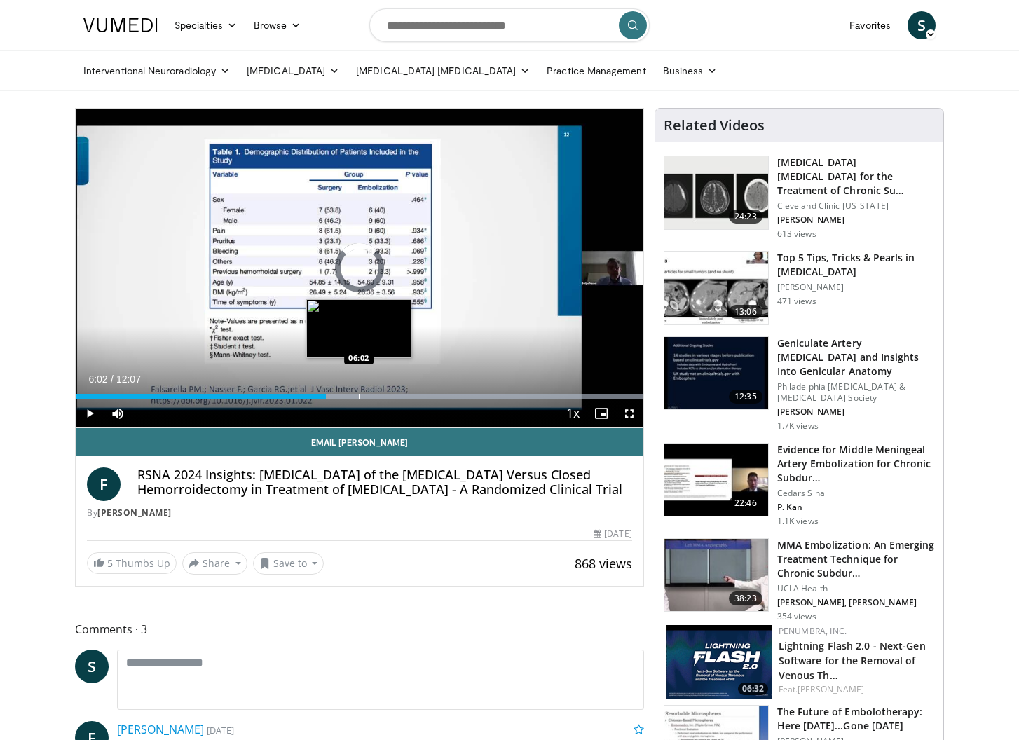
click at [359, 394] on div "Progress Bar" at bounding box center [359, 397] width 1 height 6
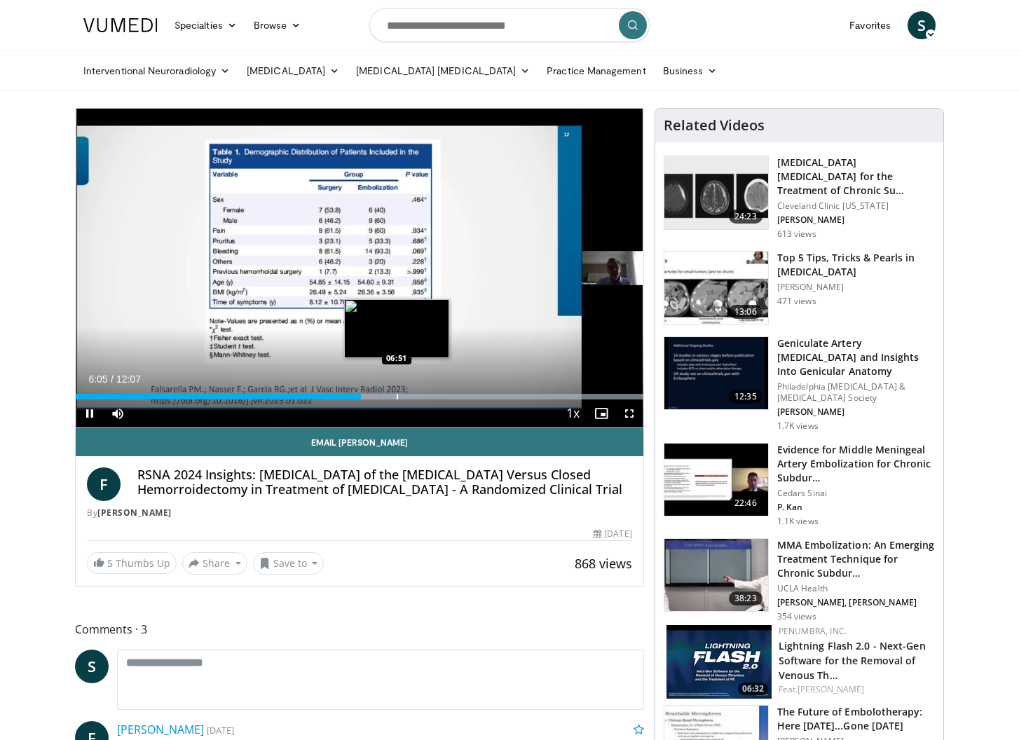
click at [397, 394] on div "Progress Bar" at bounding box center [397, 397] width 1 height 6
click at [428, 397] on div "Progress Bar" at bounding box center [428, 397] width 1 height 6
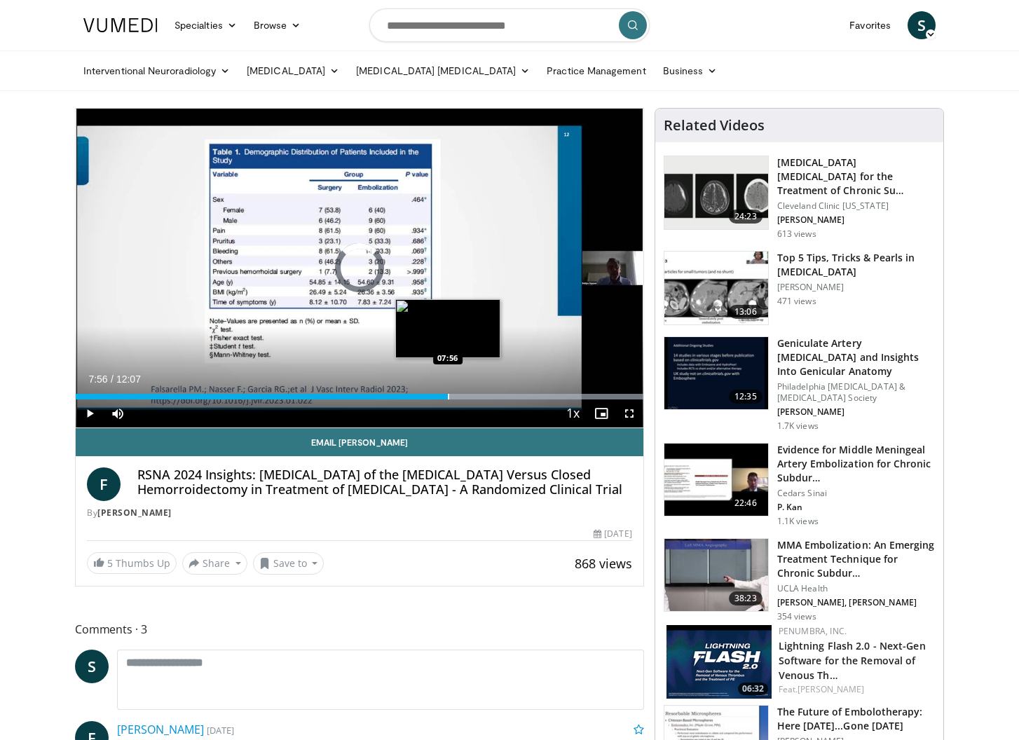
click at [448, 397] on div "Progress Bar" at bounding box center [448, 397] width 1 height 6
click at [473, 397] on div "Progress Bar" at bounding box center [473, 397] width 1 height 6
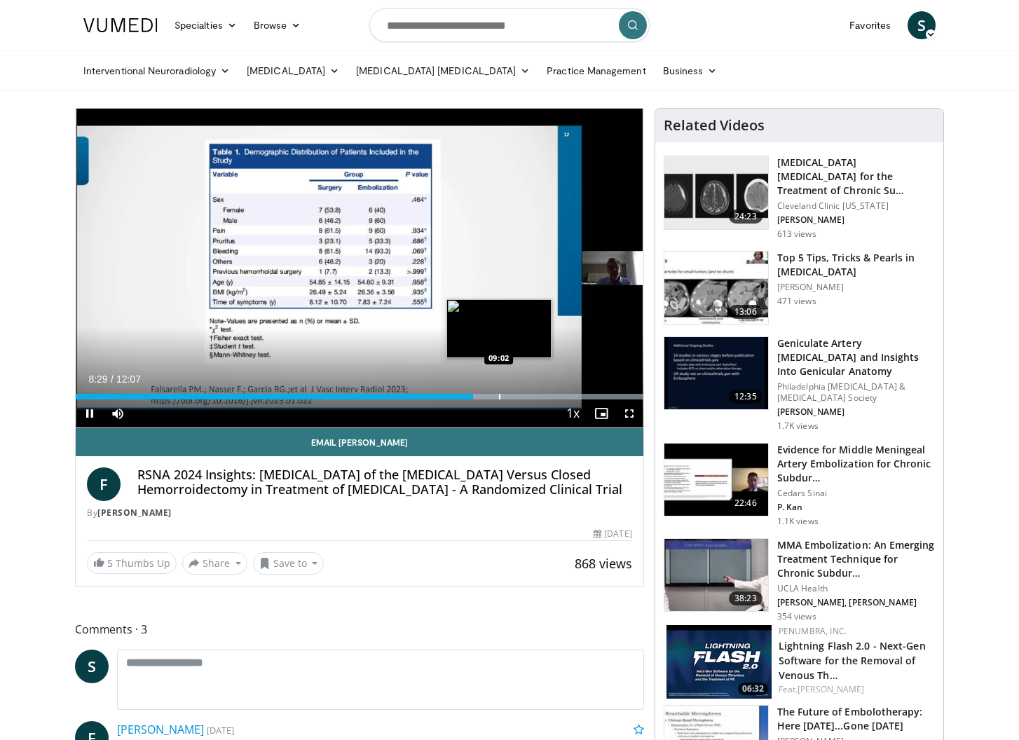
click at [499, 396] on div "Progress Bar" at bounding box center [499, 397] width 1 height 6
click at [533, 397] on div "Progress Bar" at bounding box center [533, 397] width 1 height 6
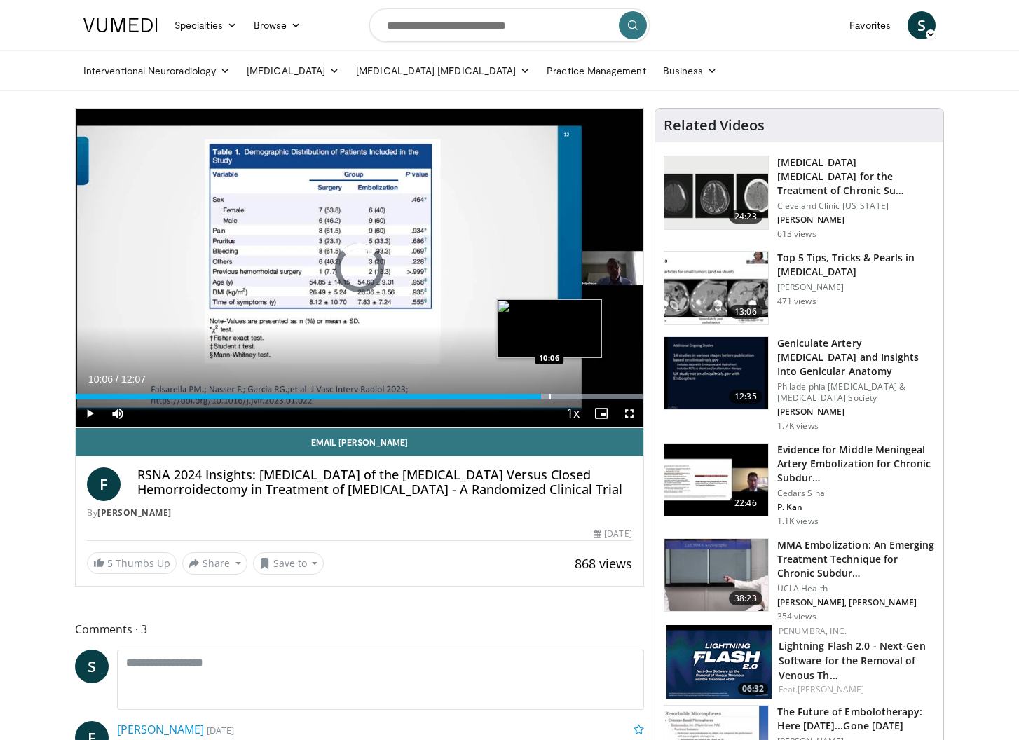
click at [550, 396] on div "Progress Bar" at bounding box center [550, 397] width 1 height 6
click at [90, 411] on span "Video Player" at bounding box center [90, 414] width 28 height 28
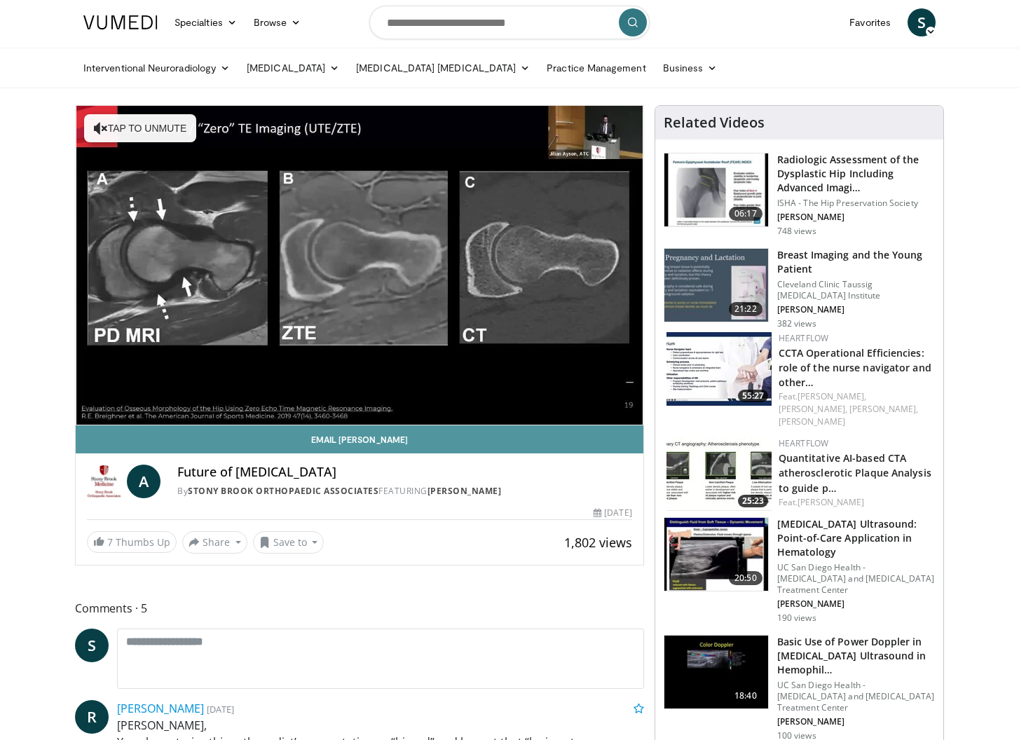
scroll to position [3, 0]
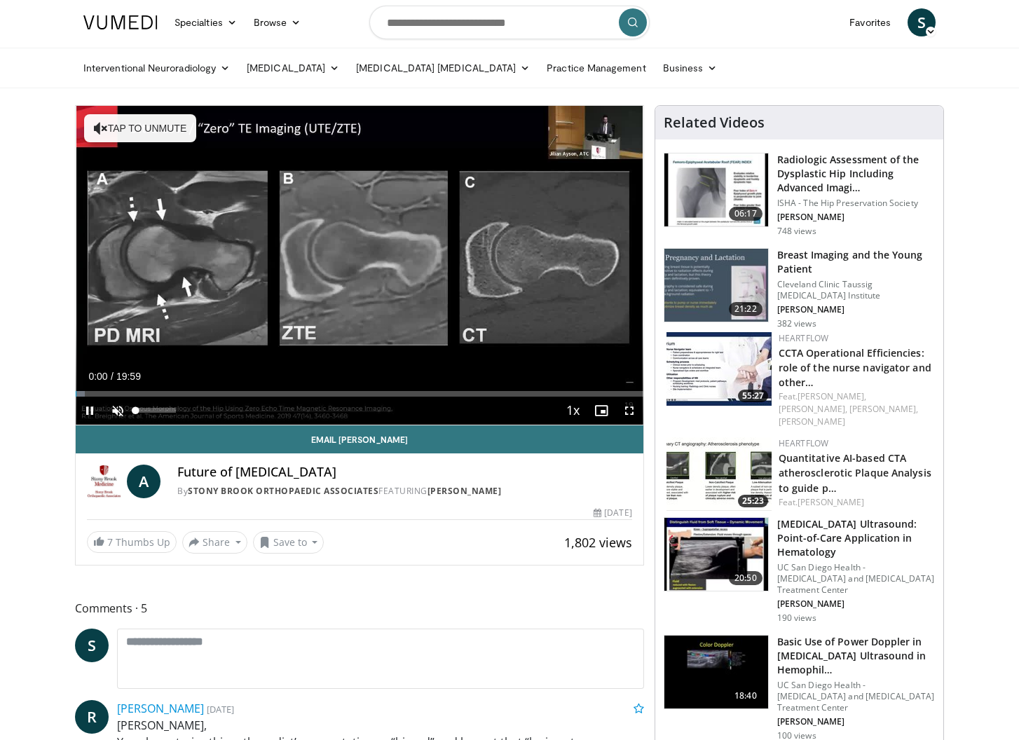
click at [118, 404] on span "Video Player" at bounding box center [118, 411] width 28 height 28
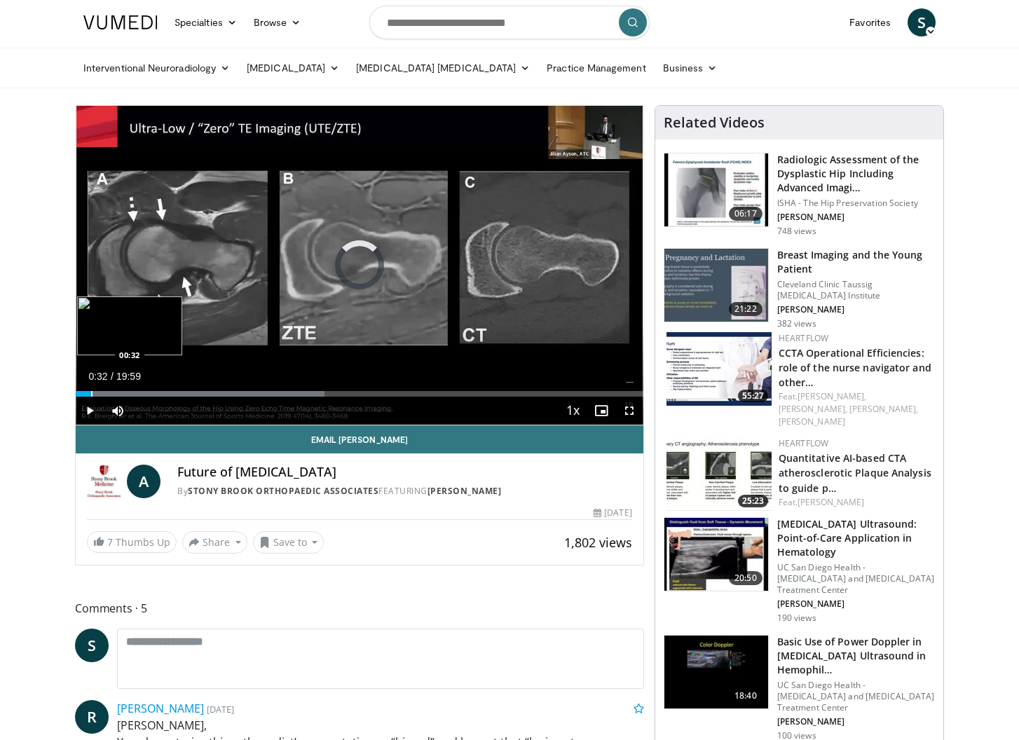
click at [91, 395] on div "Progress Bar" at bounding box center [91, 394] width 1 height 6
click at [101, 396] on div "Progress Bar" at bounding box center [100, 394] width 1 height 6
click at [113, 393] on div "Progress Bar" at bounding box center [113, 394] width 1 height 6
click at [128, 394] on div "Progress Bar" at bounding box center [128, 394] width 1 height 6
click at [141, 394] on div "Progress Bar" at bounding box center [141, 394] width 1 height 6
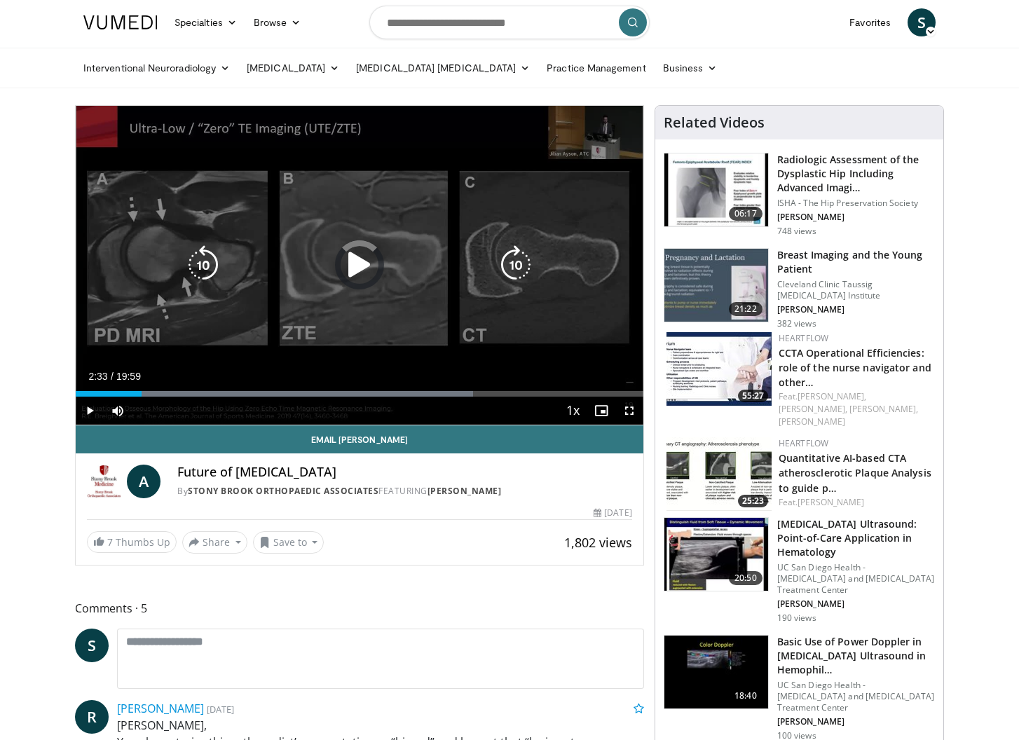
click at [149, 394] on div "Progress Bar" at bounding box center [293, 394] width 359 height 6
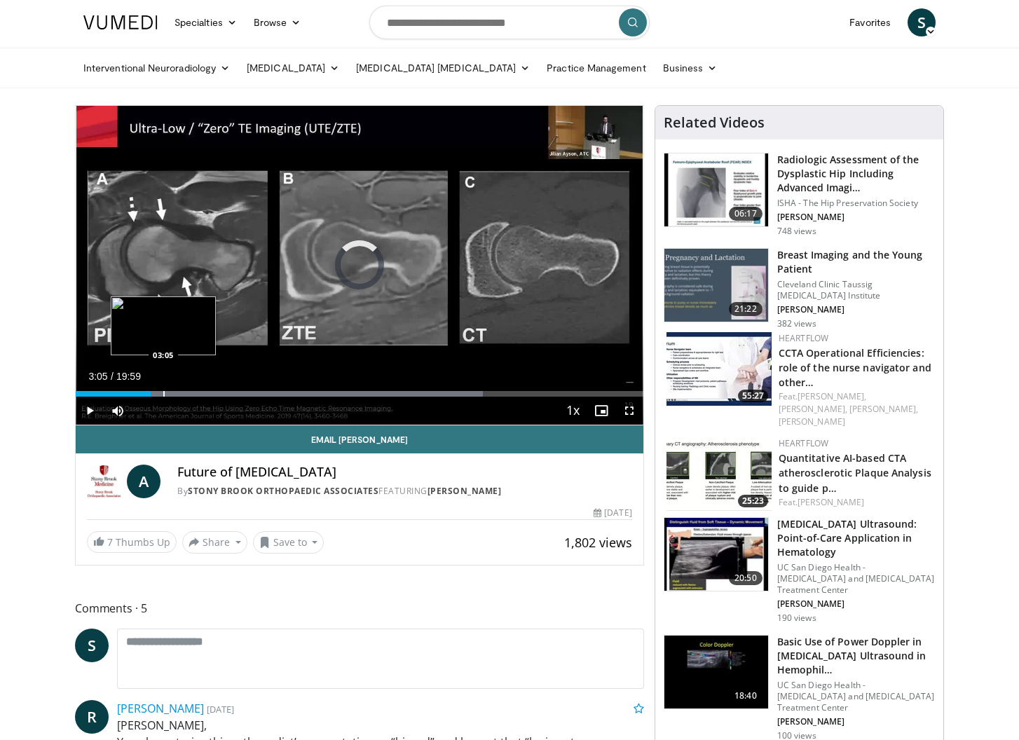
click at [163, 395] on div "Progress Bar" at bounding box center [163, 394] width 1 height 6
click at [173, 395] on div "Progress Bar" at bounding box center [173, 394] width 1 height 6
click at [179, 395] on div "Progress Bar" at bounding box center [179, 394] width 1 height 6
click at [190, 395] on div "Progress Bar" at bounding box center [190, 394] width 1 height 6
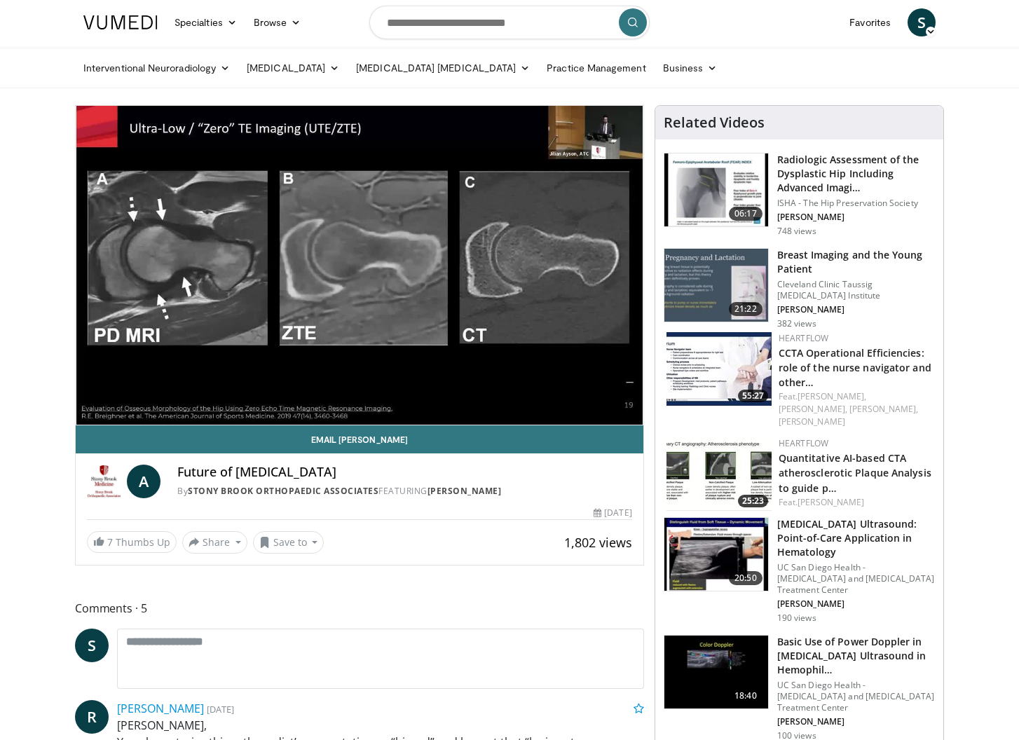
click at [197, 395] on video-js "**********" at bounding box center [360, 266] width 568 height 320
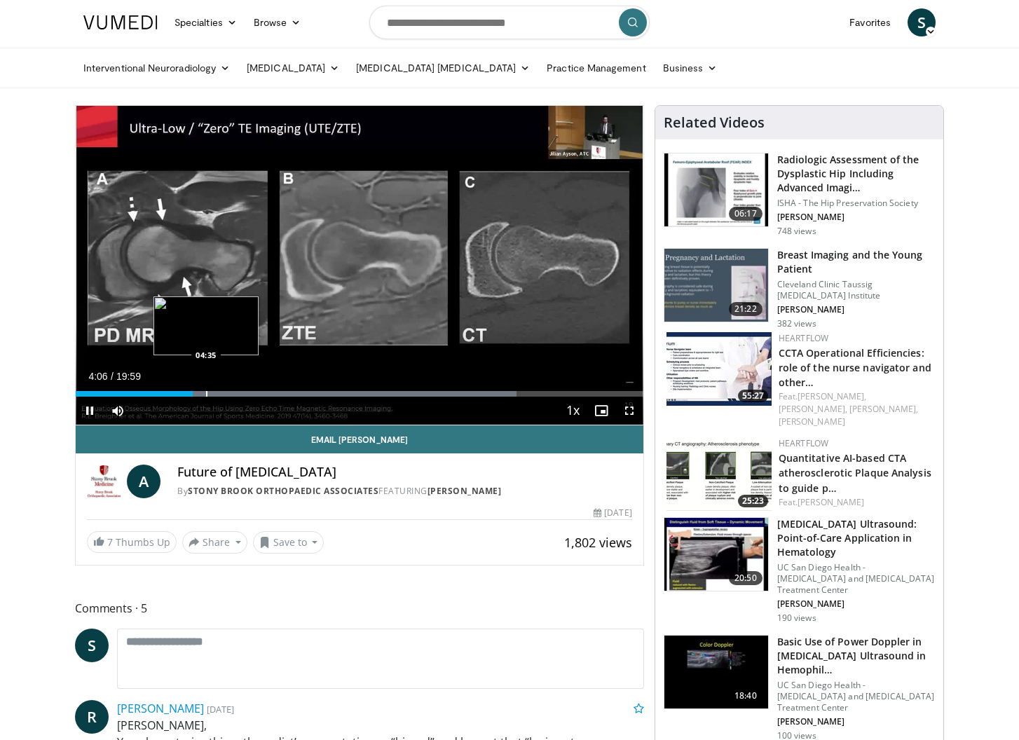
click at [206, 395] on div "Progress Bar" at bounding box center [206, 394] width 1 height 6
click at [212, 395] on div "Progress Bar" at bounding box center [212, 394] width 1 height 6
click at [226, 394] on div "Progress Bar" at bounding box center [226, 394] width 1 height 6
click at [245, 393] on div "Progress Bar" at bounding box center [245, 394] width 1 height 6
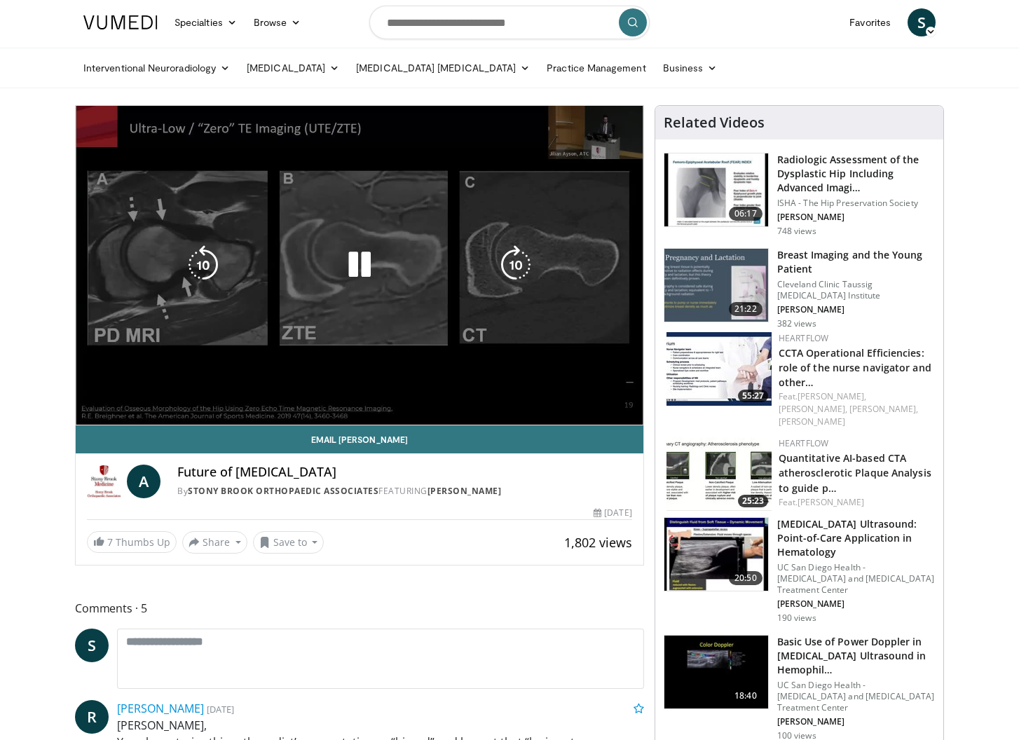
click at [257, 394] on video-js "**********" at bounding box center [360, 266] width 568 height 320
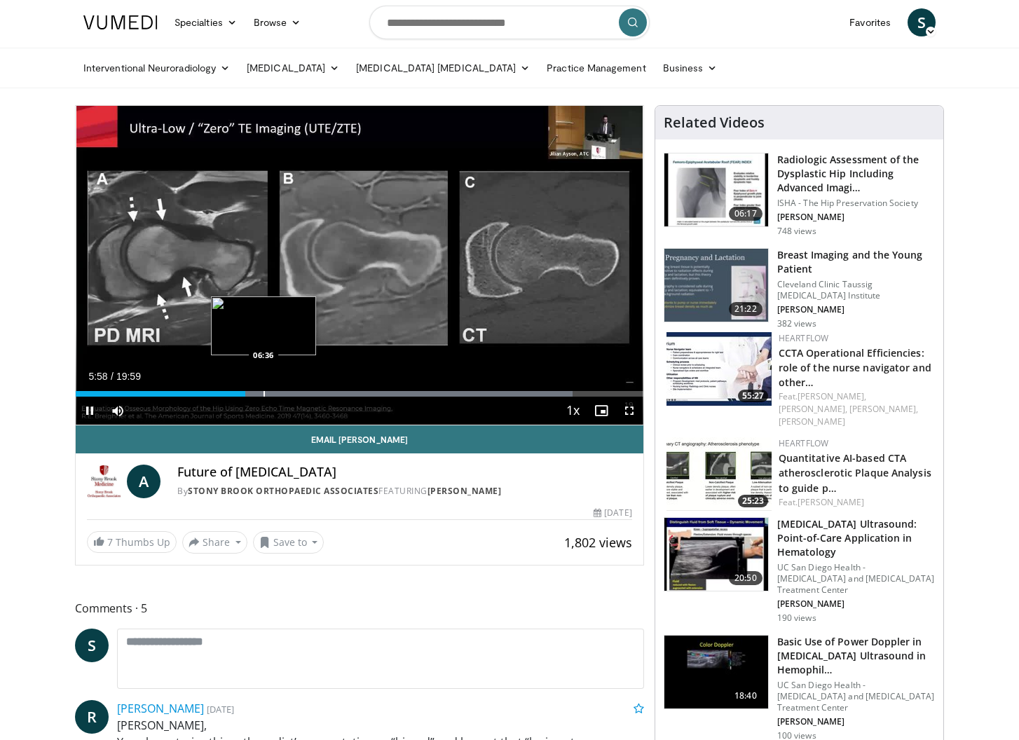
click at [264, 394] on div "Progress Bar" at bounding box center [264, 394] width 1 height 6
click at [278, 394] on div "Progress Bar" at bounding box center [278, 394] width 1 height 6
click at [288, 395] on div "Progress Bar" at bounding box center [288, 394] width 1 height 6
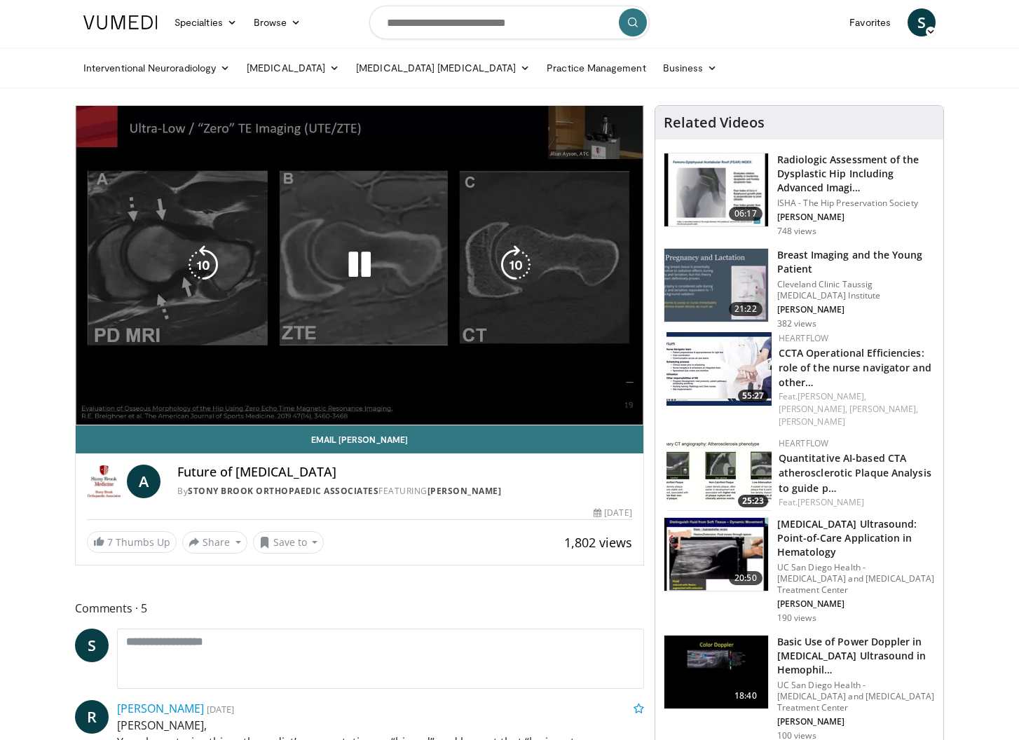
click at [299, 395] on video-js "**********" at bounding box center [360, 266] width 568 height 320
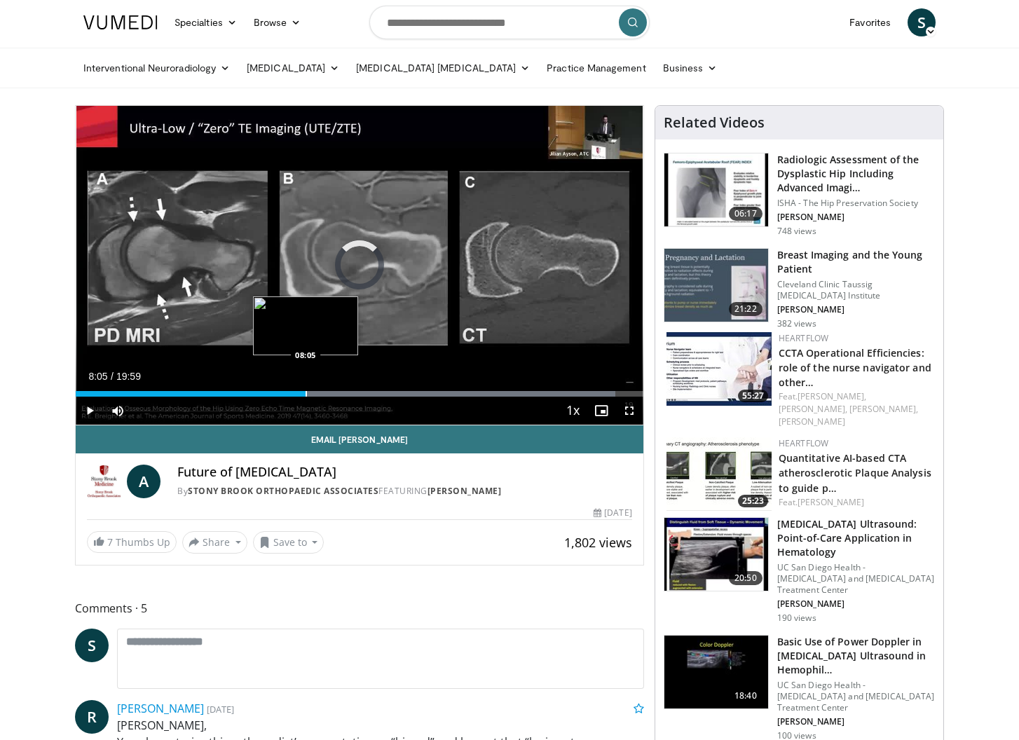
click at [306, 395] on div "Progress Bar" at bounding box center [306, 394] width 1 height 6
click at [317, 395] on div "Progress Bar" at bounding box center [317, 394] width 1 height 6
click at [330, 395] on div "Progress Bar" at bounding box center [330, 394] width 1 height 6
click at [346, 393] on div "Progress Bar" at bounding box center [346, 394] width 1 height 6
click at [360, 393] on div "Progress Bar" at bounding box center [360, 394] width 1 height 6
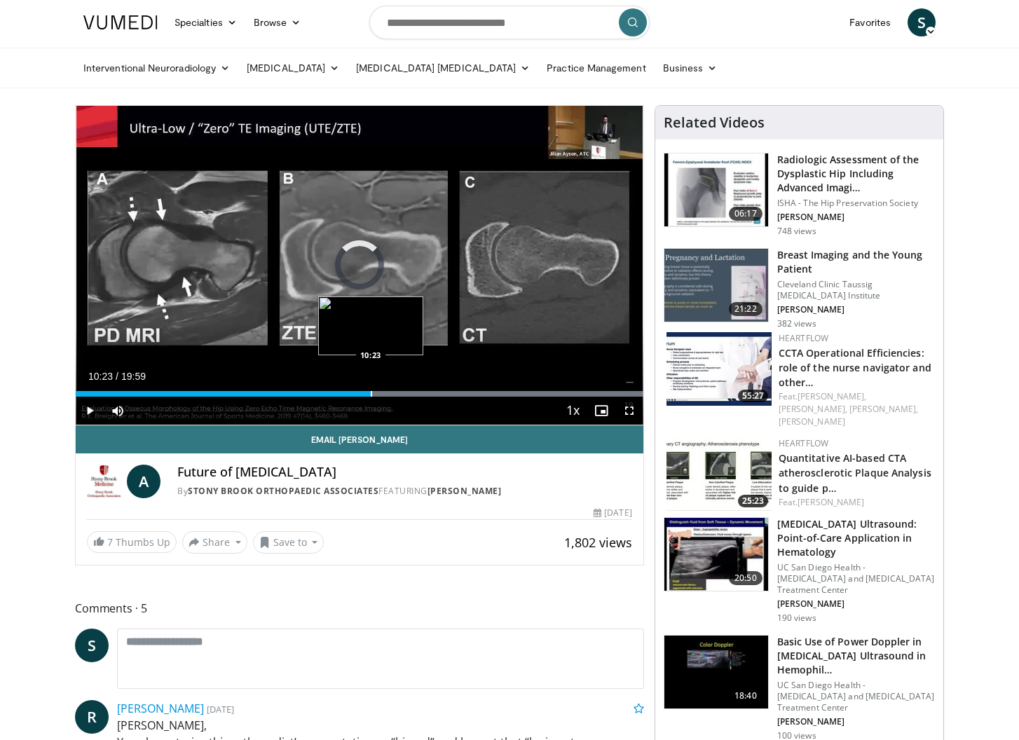
click at [371, 394] on div "Progress Bar" at bounding box center [371, 394] width 1 height 6
click at [381, 394] on div "Progress Bar" at bounding box center [381, 394] width 1 height 6
click at [394, 395] on div "Progress Bar" at bounding box center [394, 394] width 1 height 6
click at [408, 394] on div "Progress Bar" at bounding box center [408, 394] width 1 height 6
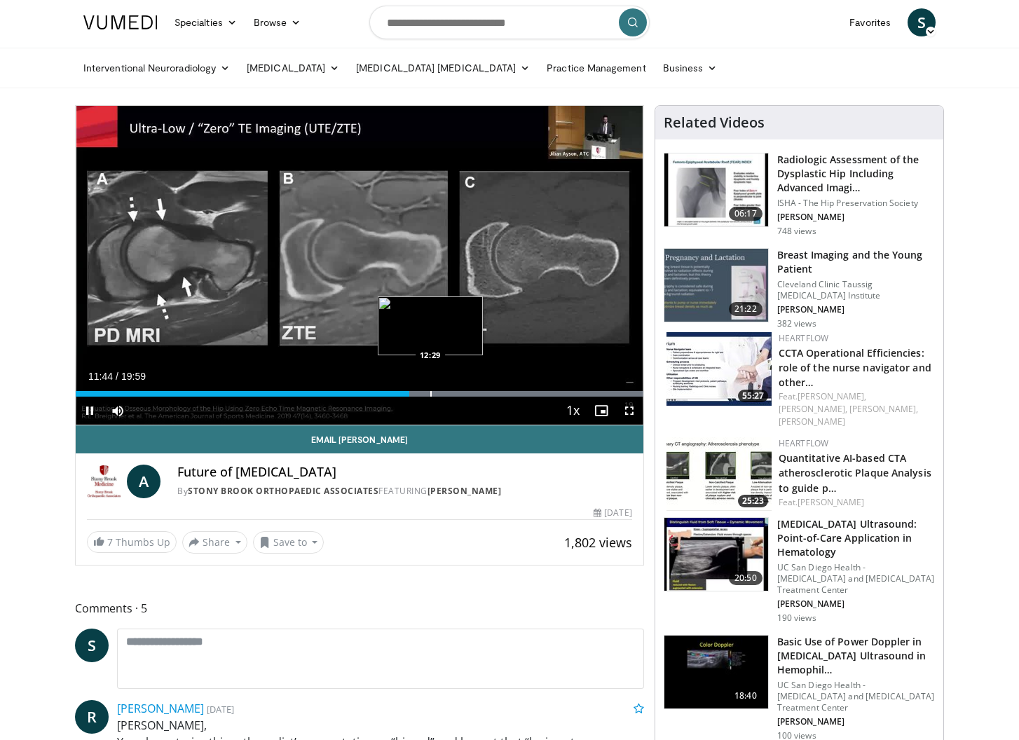
click at [430, 393] on div "Progress Bar" at bounding box center [430, 394] width 1 height 6
click at [440, 393] on div "Progress Bar" at bounding box center [440, 394] width 1 height 6
click at [451, 393] on div "Progress Bar" at bounding box center [451, 394] width 1 height 6
click at [458, 393] on div "Progress Bar" at bounding box center [458, 394] width 1 height 6
click at [472, 393] on div "Progress Bar" at bounding box center [472, 394] width 1 height 6
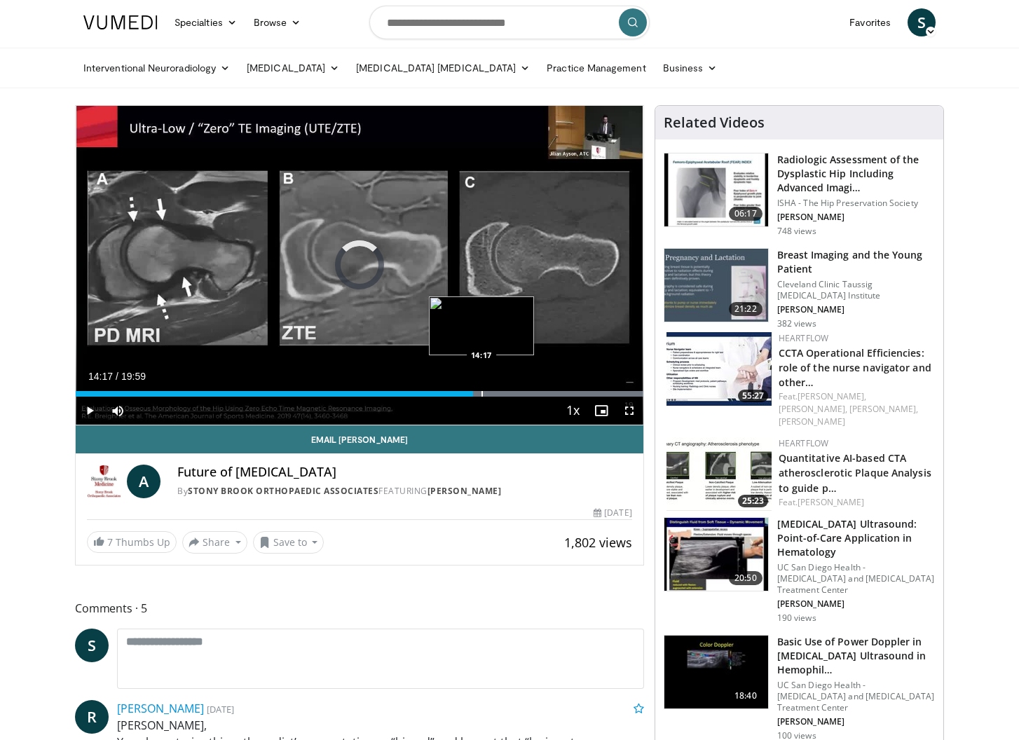
click at [482, 395] on div "Progress Bar" at bounding box center [482, 394] width 1 height 6
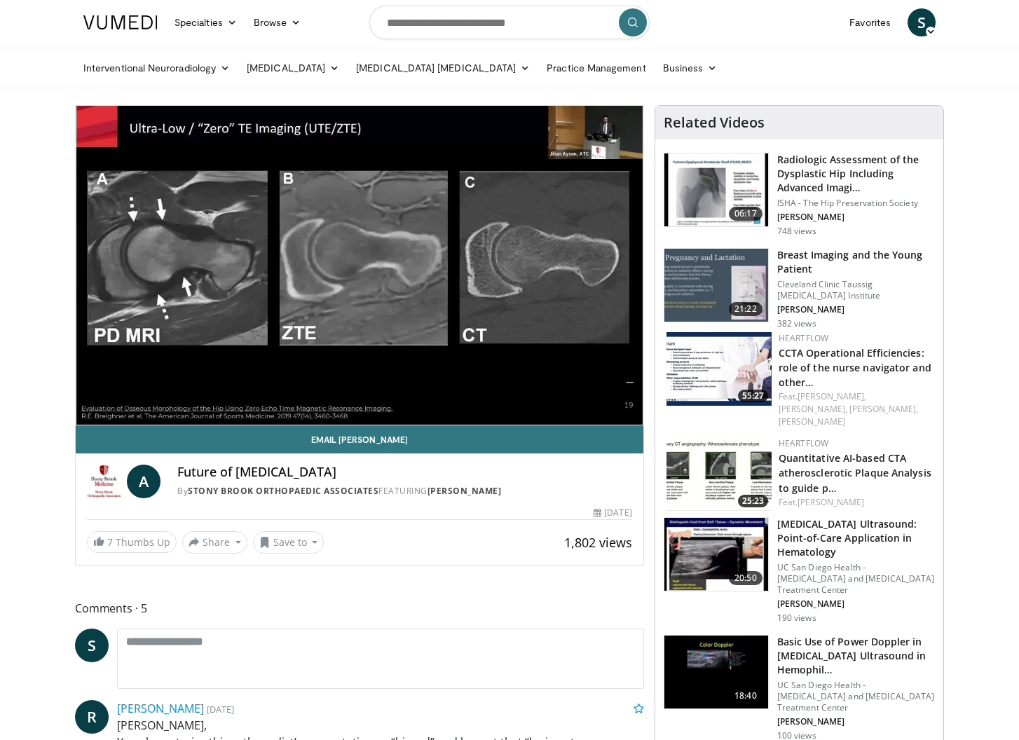
click at [491, 394] on video-js "**********" at bounding box center [360, 266] width 568 height 320
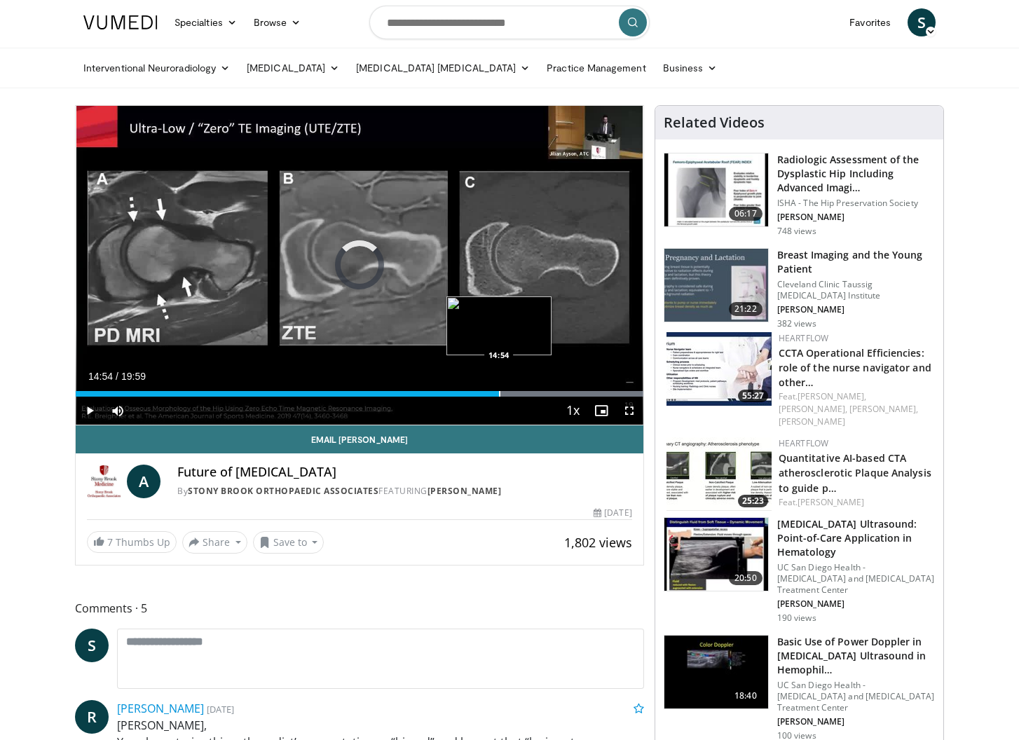
click at [499, 394] on div "Progress Bar" at bounding box center [499, 394] width 1 height 6
click at [508, 393] on div "Progress Bar" at bounding box center [508, 394] width 1 height 6
click at [517, 393] on div "Progress Bar" at bounding box center [517, 394] width 1 height 6
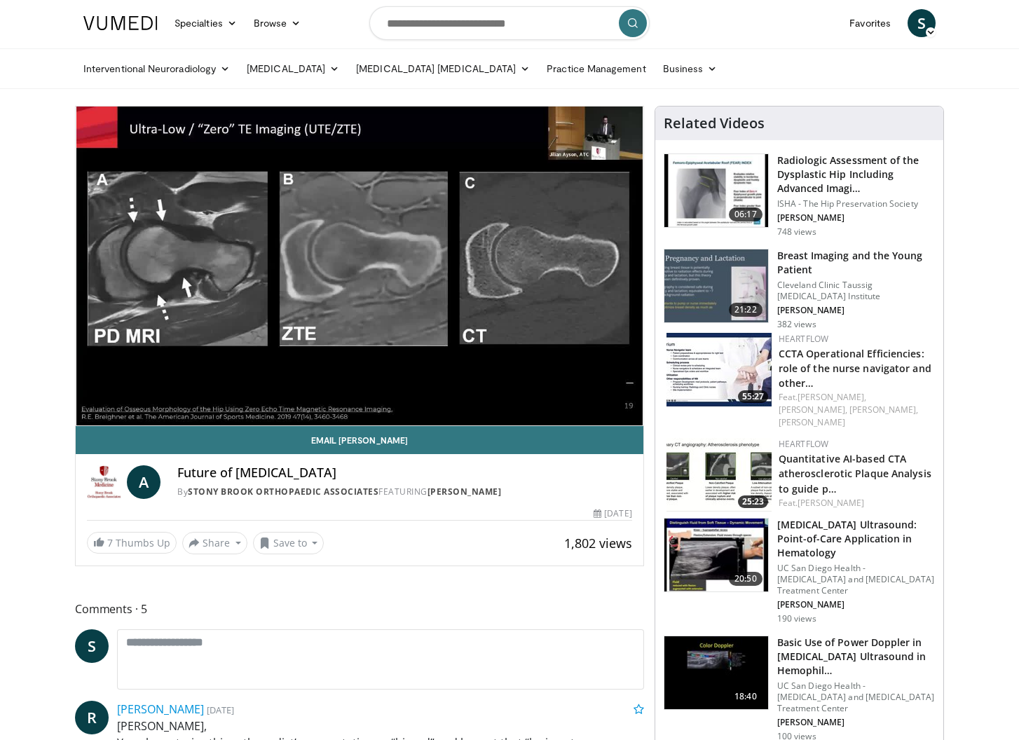
scroll to position [4, 0]
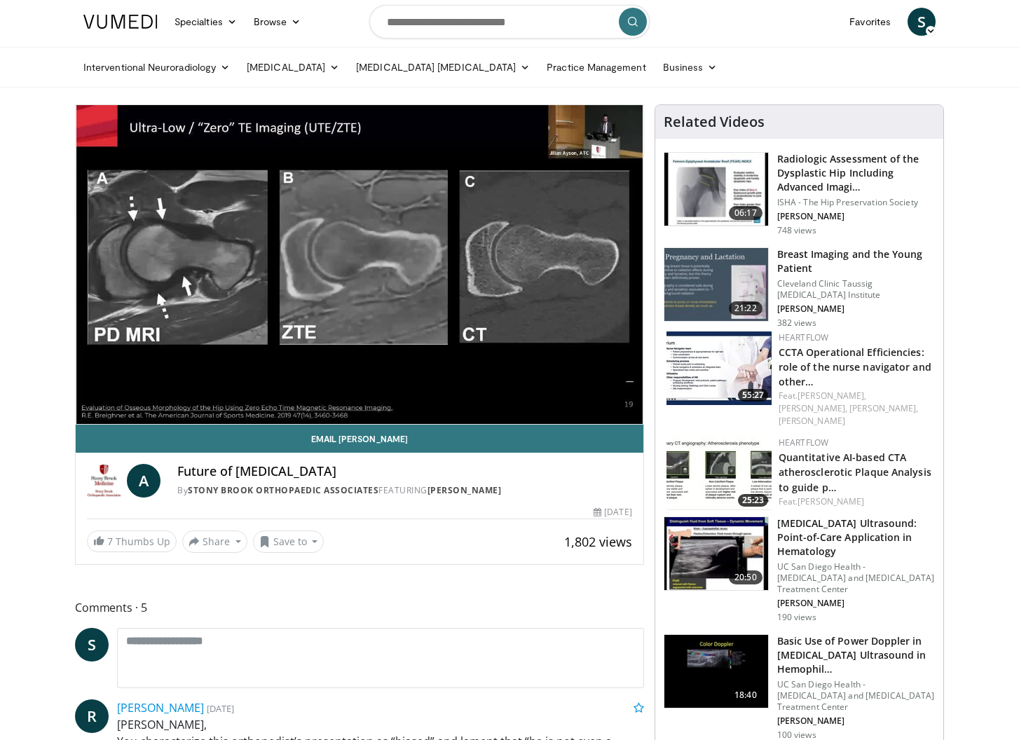
click at [531, 394] on video-js "**********" at bounding box center [360, 265] width 568 height 320
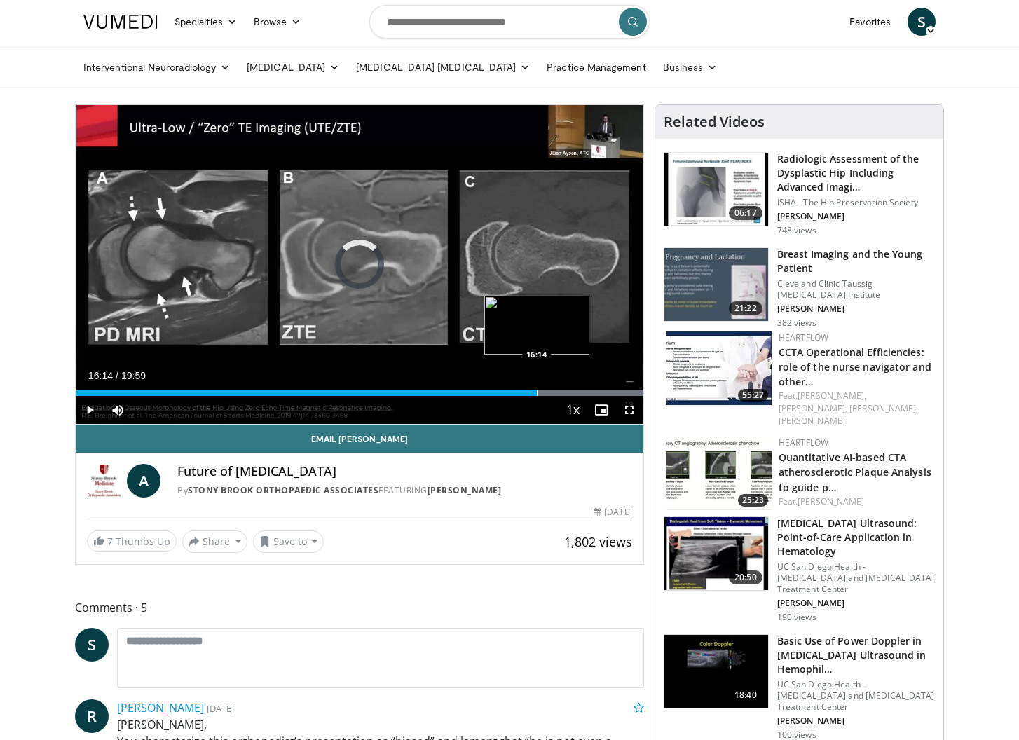
click at [537, 393] on div "Progress Bar" at bounding box center [537, 393] width 1 height 6
click at [543, 393] on div "Progress Bar" at bounding box center [543, 393] width 1 height 6
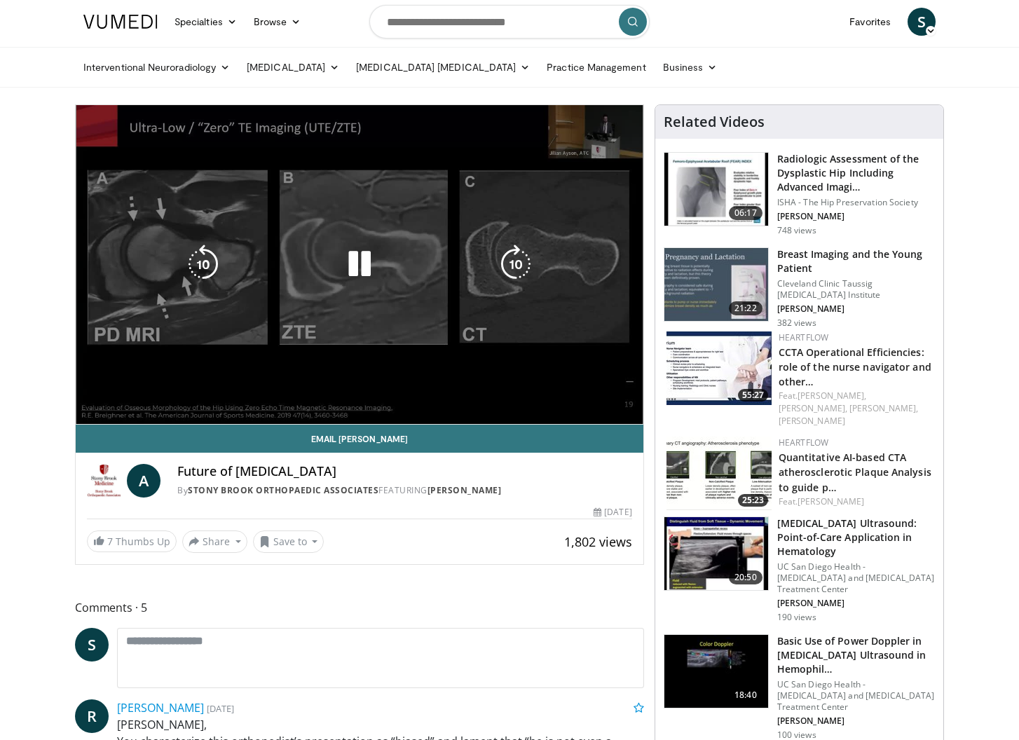
click at [549, 393] on video-js "**********" at bounding box center [360, 265] width 568 height 320
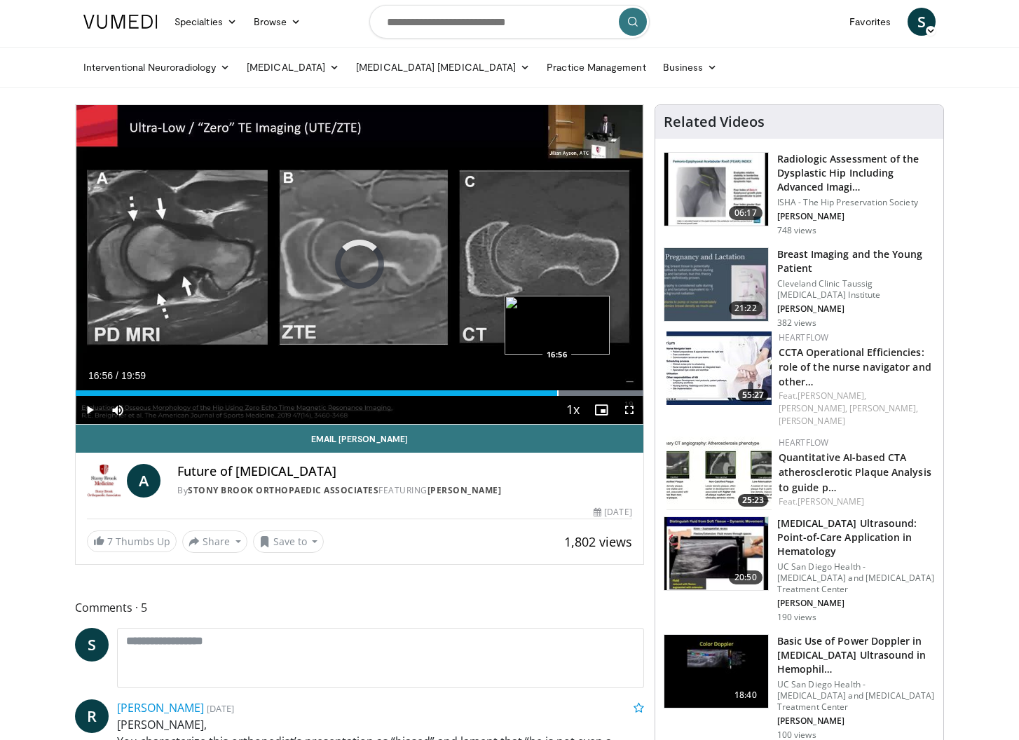
click at [557, 393] on div "Progress Bar" at bounding box center [557, 393] width 1 height 6
click at [565, 393] on div "Progress Bar" at bounding box center [565, 393] width 1 height 6
click at [577, 393] on div "Progress Bar" at bounding box center [577, 393] width 1 height 6
click at [585, 393] on div "Progress Bar" at bounding box center [585, 393] width 1 height 6
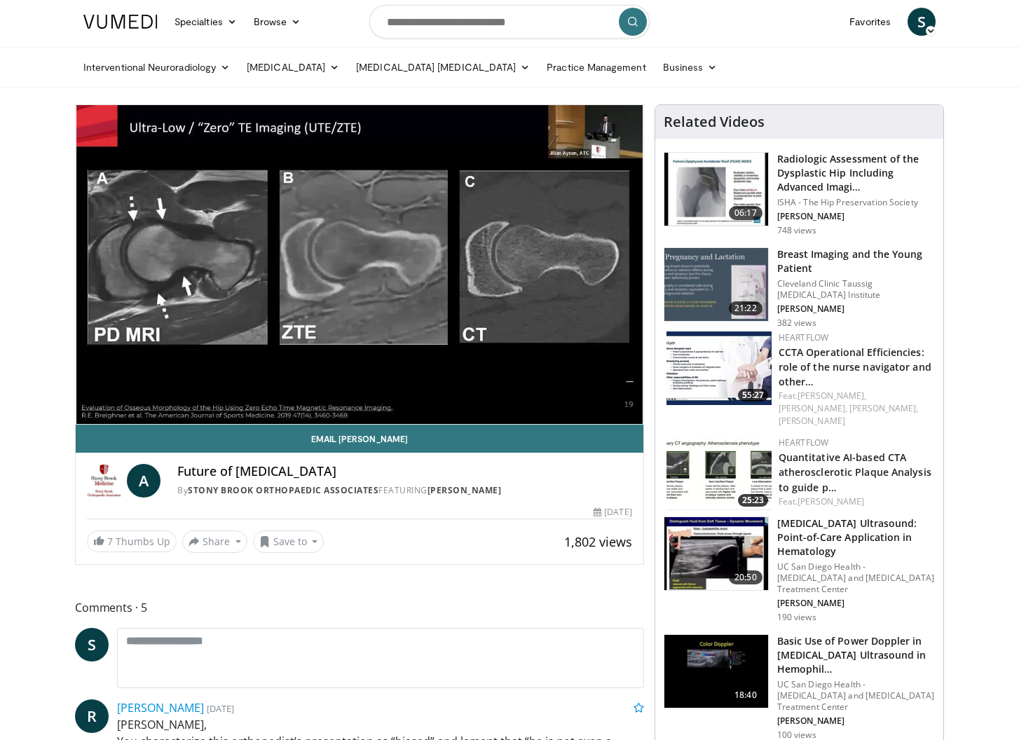
click at [595, 395] on div "10 seconds Tap to unmute" at bounding box center [360, 264] width 568 height 319
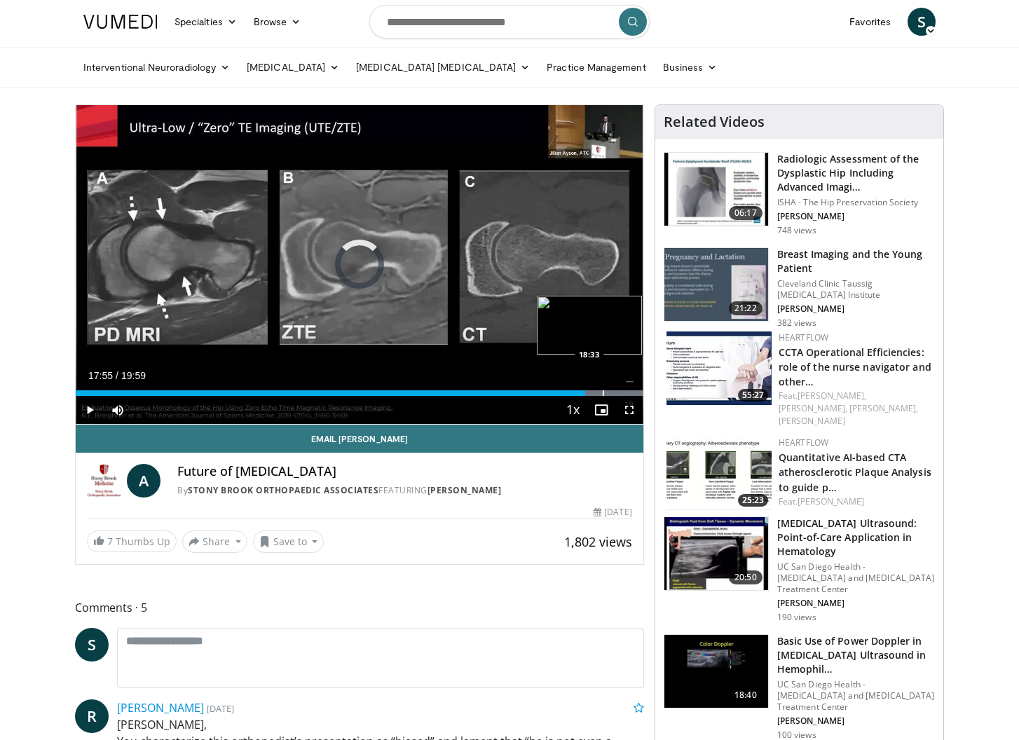
click at [603, 395] on div "Progress Bar" at bounding box center [603, 393] width 1 height 6
click at [615, 395] on div "Progress Bar" at bounding box center [615, 393] width 1 height 6
click at [624, 395] on div "Progress Bar" at bounding box center [624, 393] width 1 height 6
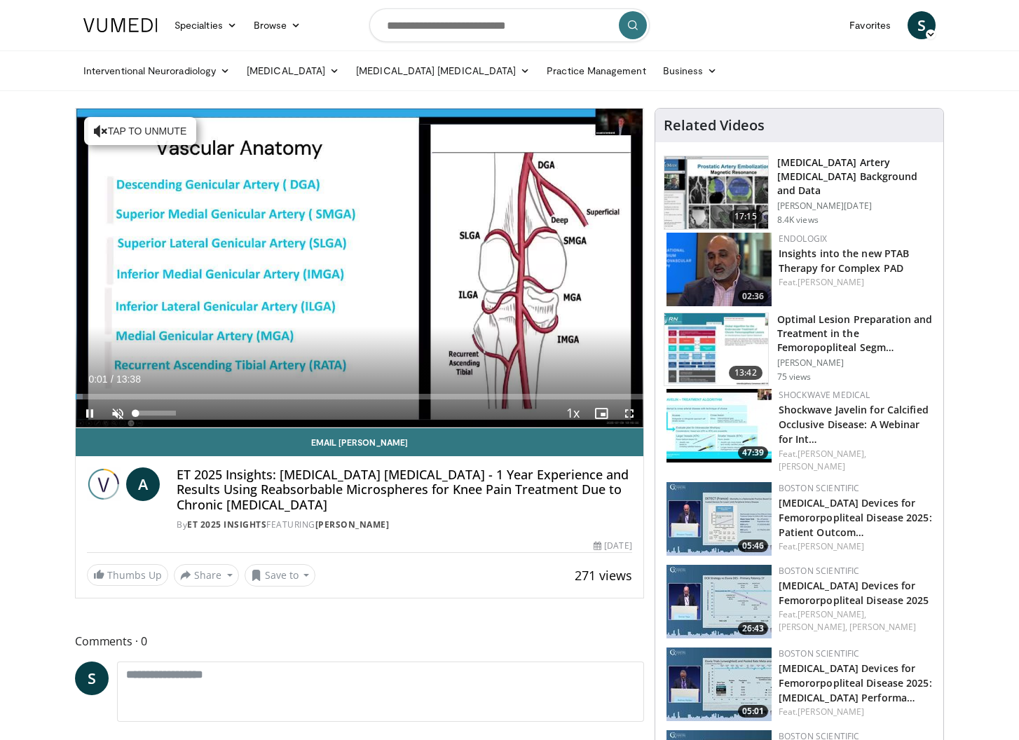
click at [118, 414] on span "Video Player" at bounding box center [118, 414] width 28 height 28
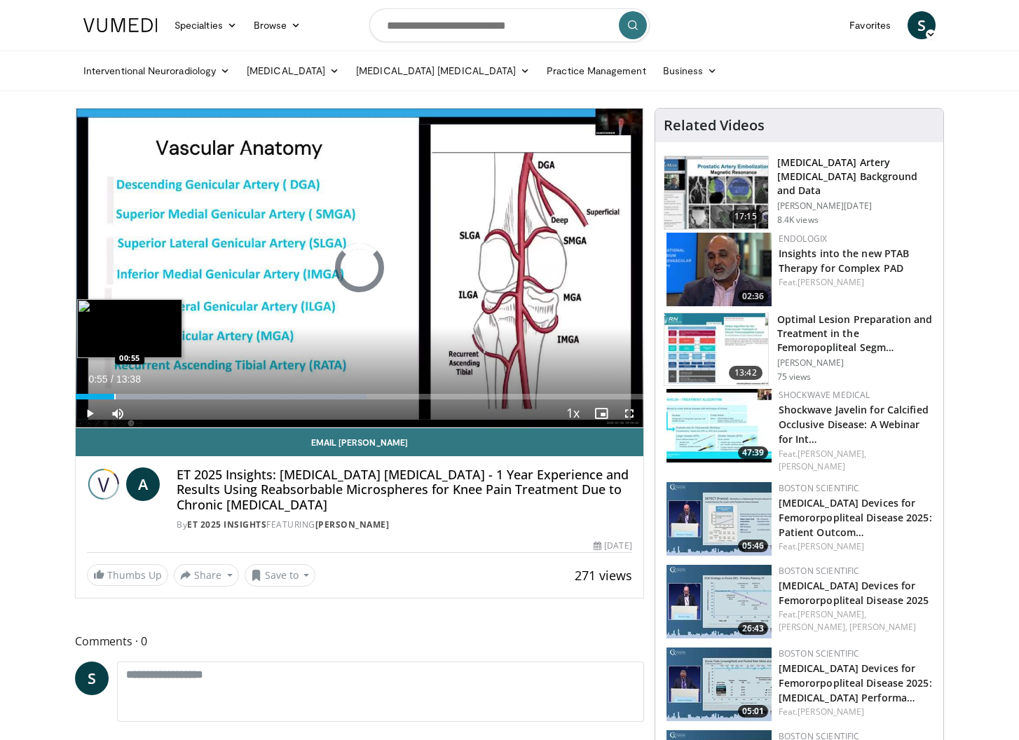
click at [114, 392] on div "Loaded : 51.29% 00:06 00:55" at bounding box center [360, 392] width 568 height 13
click at [144, 394] on div "Progress Bar" at bounding box center [144, 397] width 1 height 6
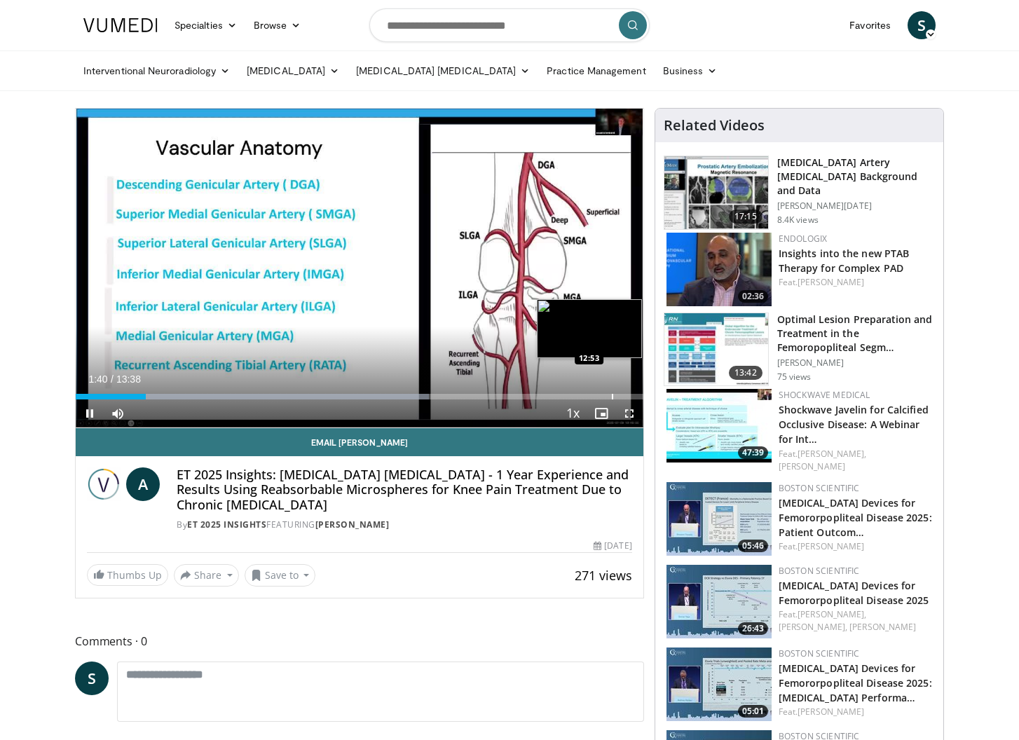
click at [612, 393] on div "Loaded : 62.29% 01:40 12:53" at bounding box center [360, 392] width 568 height 13
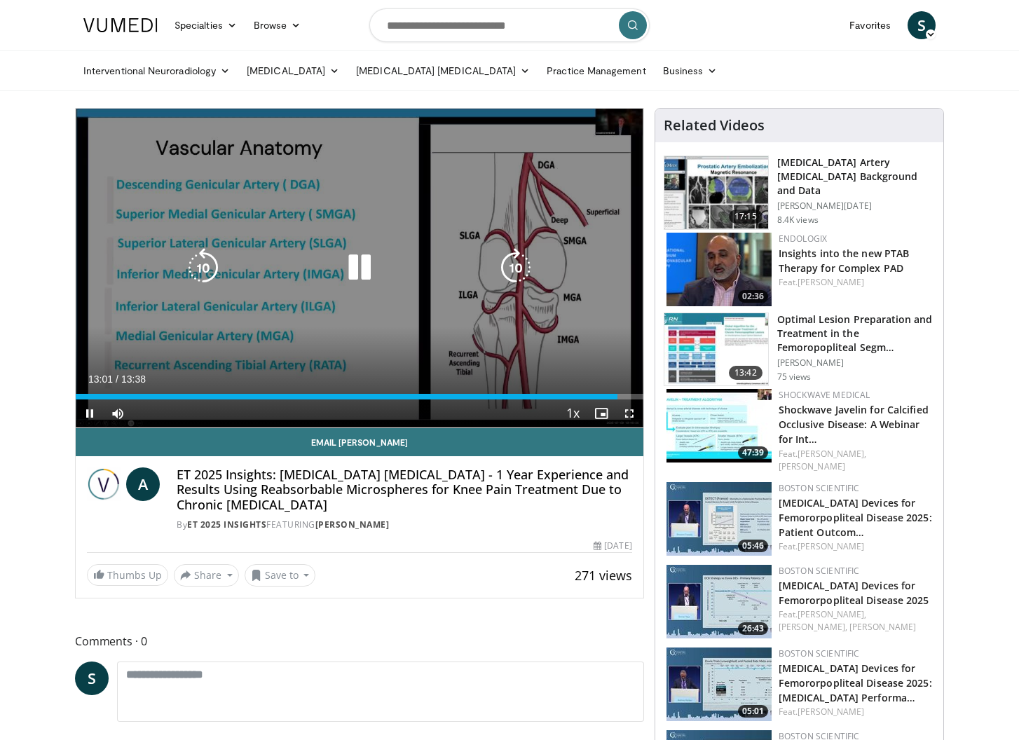
click at [519, 313] on div "10 seconds Tap to unmute" at bounding box center [360, 268] width 568 height 319
